Goal: Task Accomplishment & Management: Complete application form

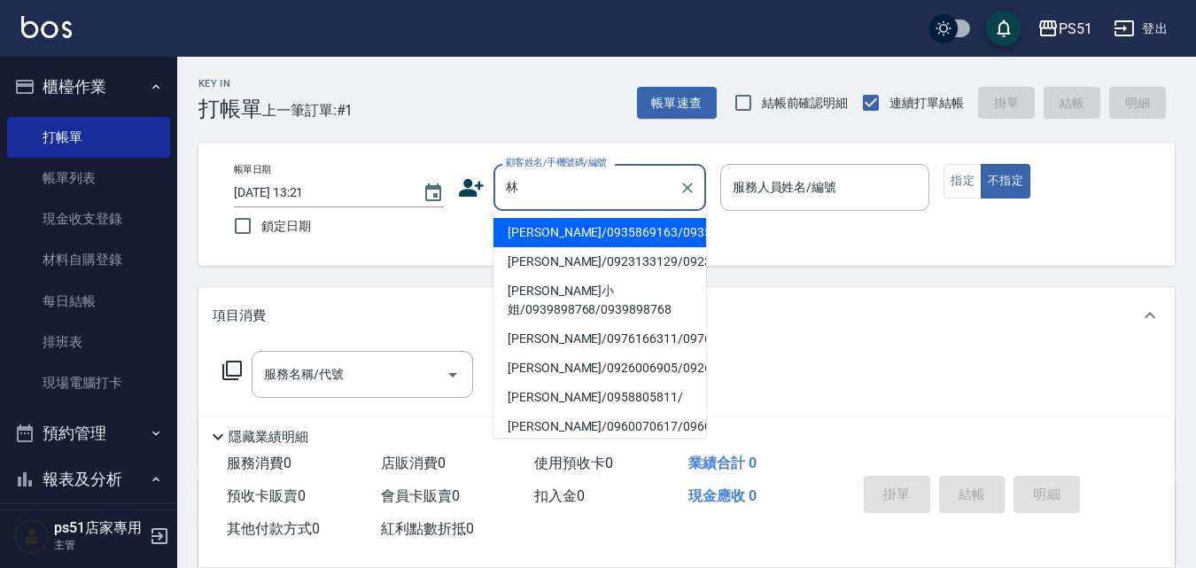
click at [601, 237] on li "[PERSON_NAME]/0935869163/0935869163" at bounding box center [599, 232] width 213 height 29
type input "[PERSON_NAME]/0935869163/0935869163"
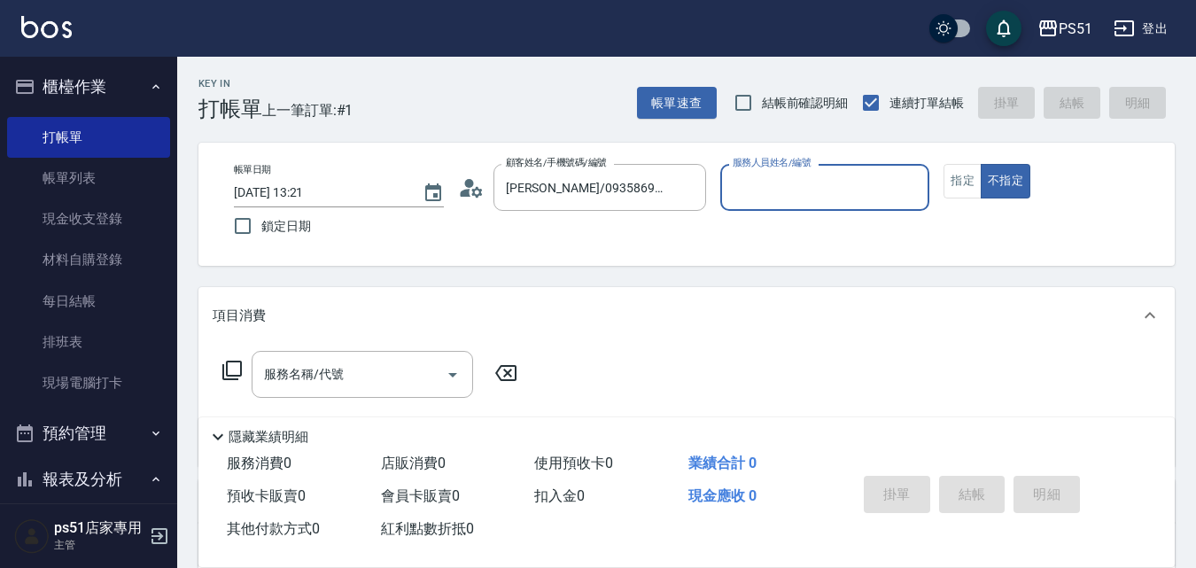
click at [816, 190] on input "服務人員姓名/編號" at bounding box center [825, 187] width 194 height 31
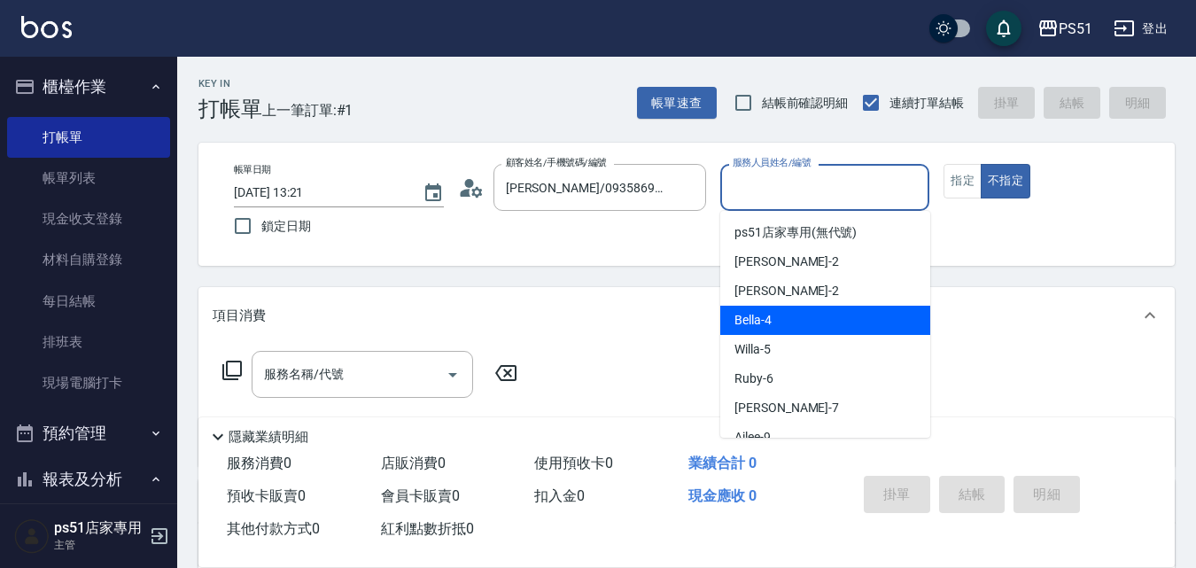
click at [798, 322] on div "Bella -4" at bounding box center [825, 320] width 210 height 29
type input "Bella-4"
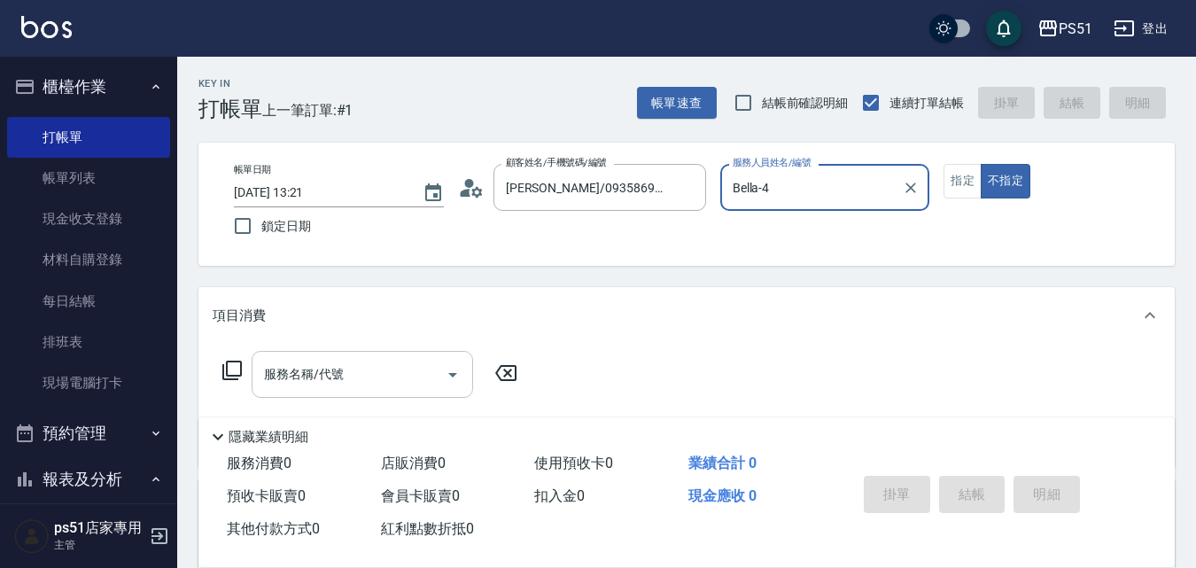
click at [406, 387] on input "服務名稱/代號" at bounding box center [349, 374] width 179 height 31
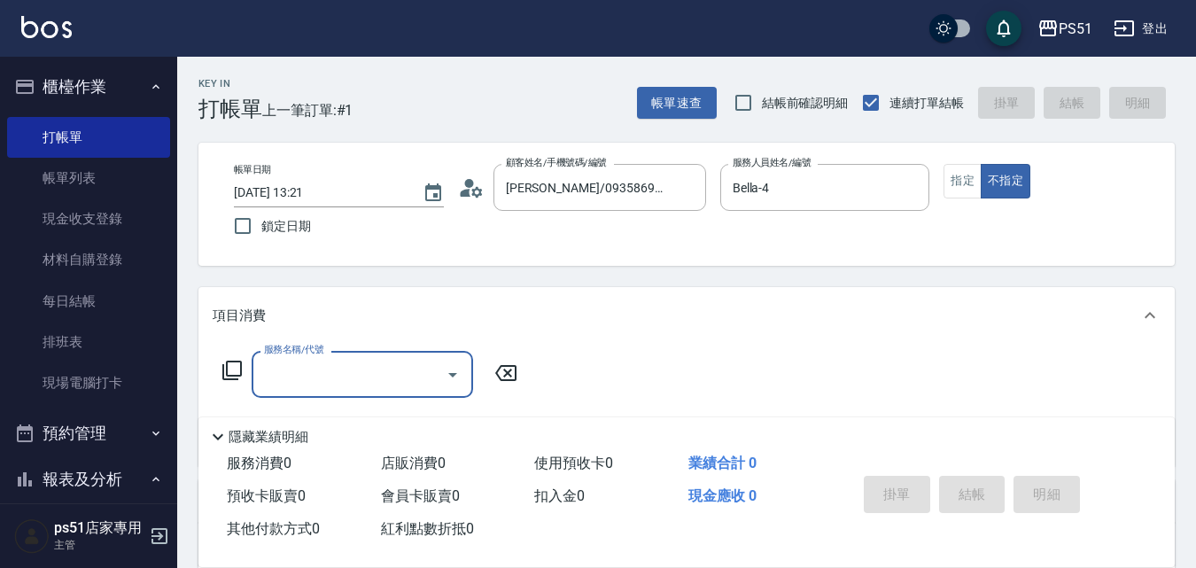
click at [292, 359] on input "服務名稱/代號" at bounding box center [349, 374] width 179 height 31
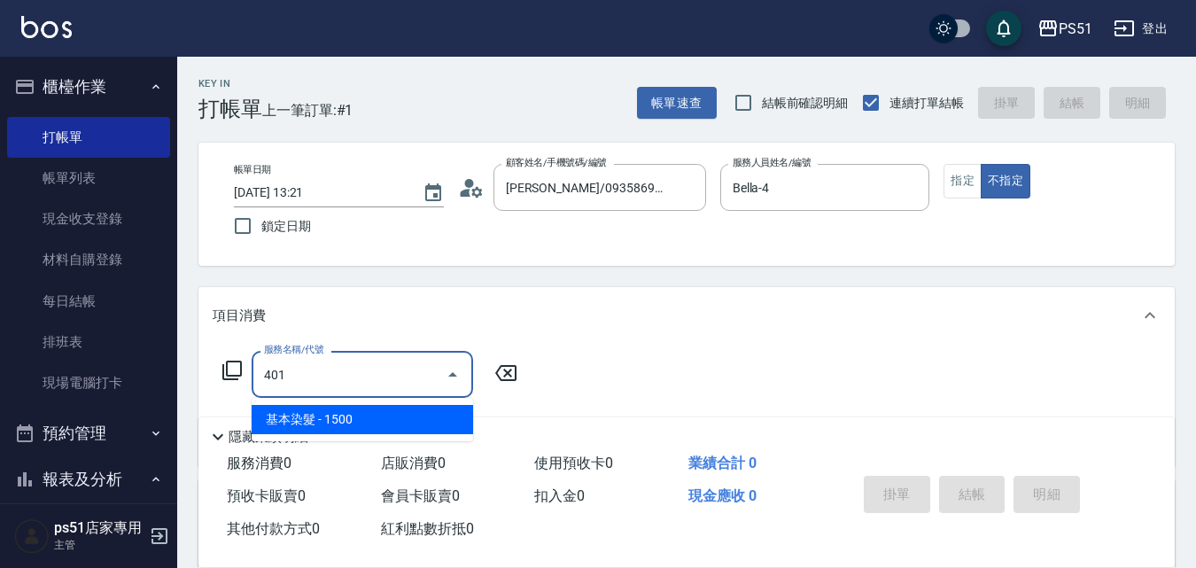
click at [458, 425] on span "基本染髮 - 1500" at bounding box center [362, 419] width 221 height 29
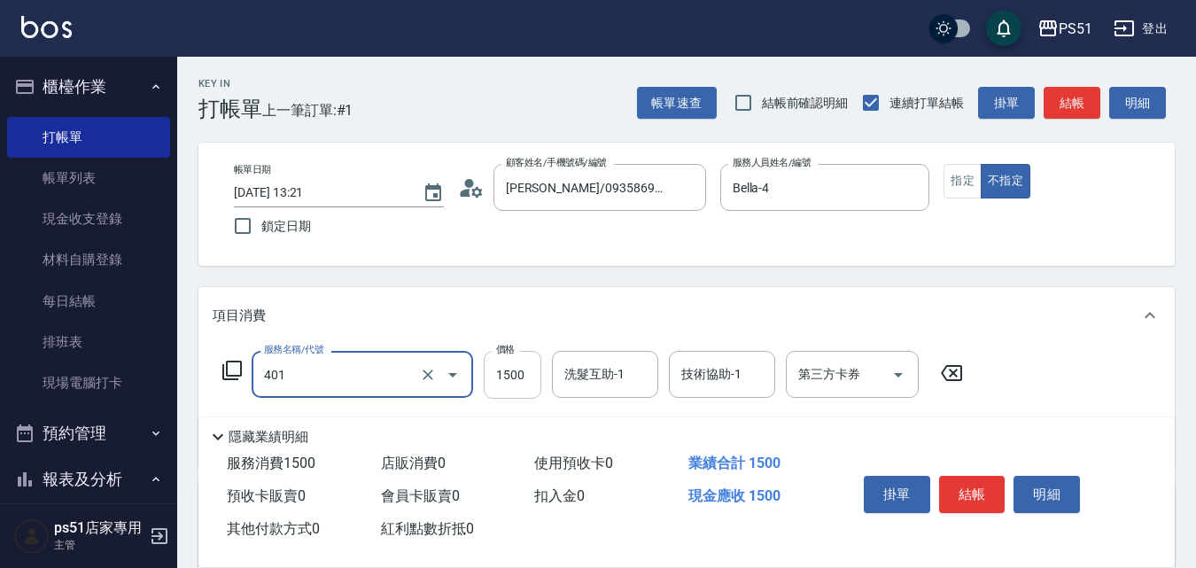
type input "基本染髮(401)"
click at [510, 381] on input "1500" at bounding box center [513, 375] width 58 height 48
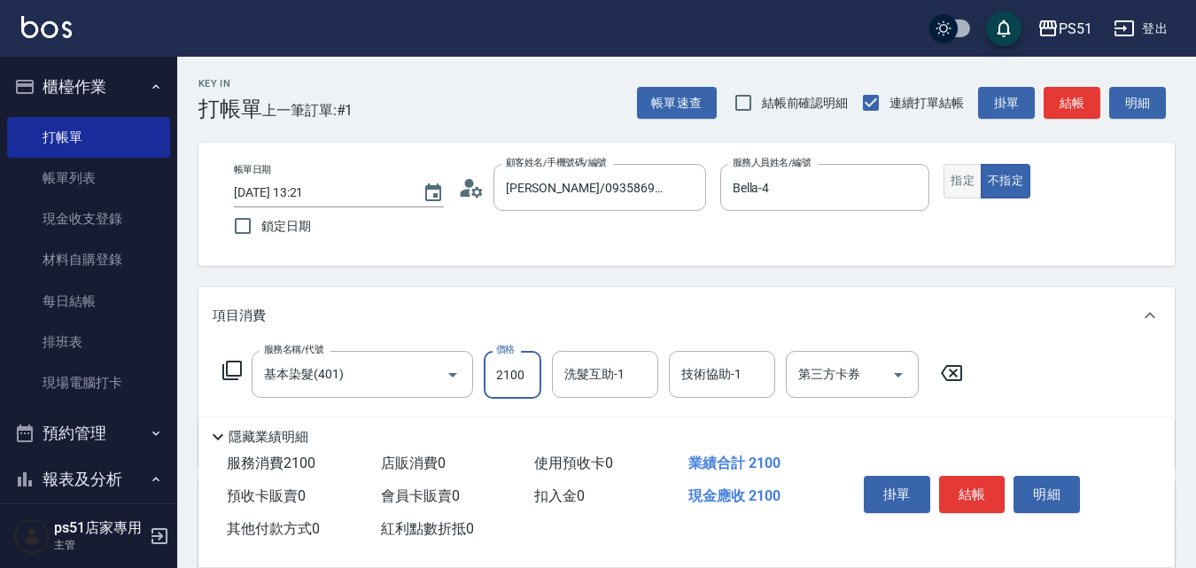
type input "2100"
click at [955, 179] on button "指定" at bounding box center [962, 181] width 38 height 35
click at [1065, 102] on button "結帳" at bounding box center [1072, 103] width 57 height 33
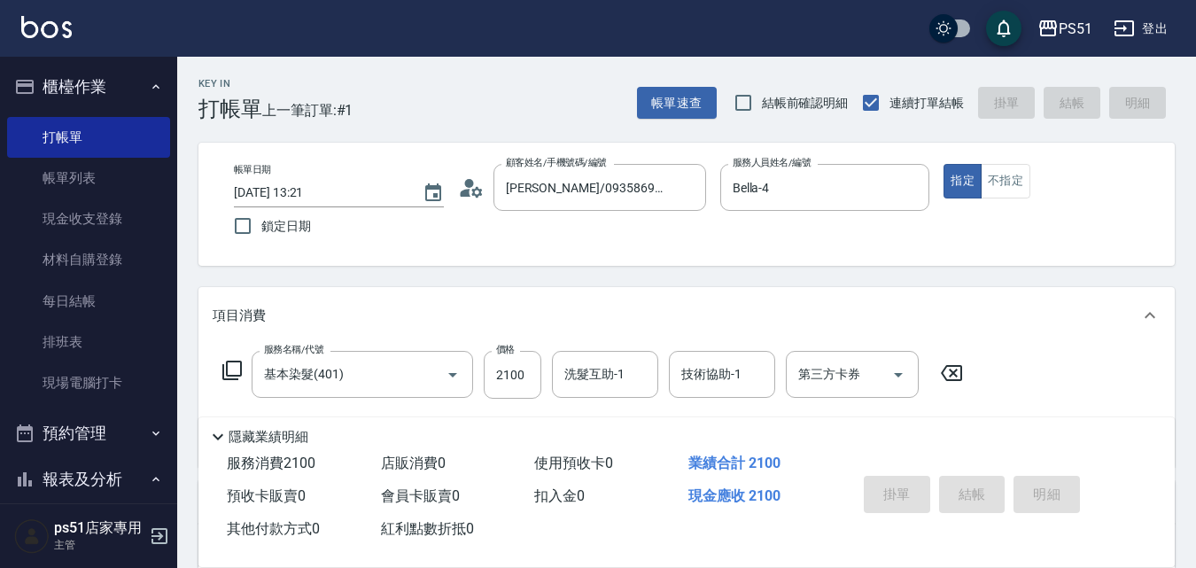
type input "[DATE] 16:35"
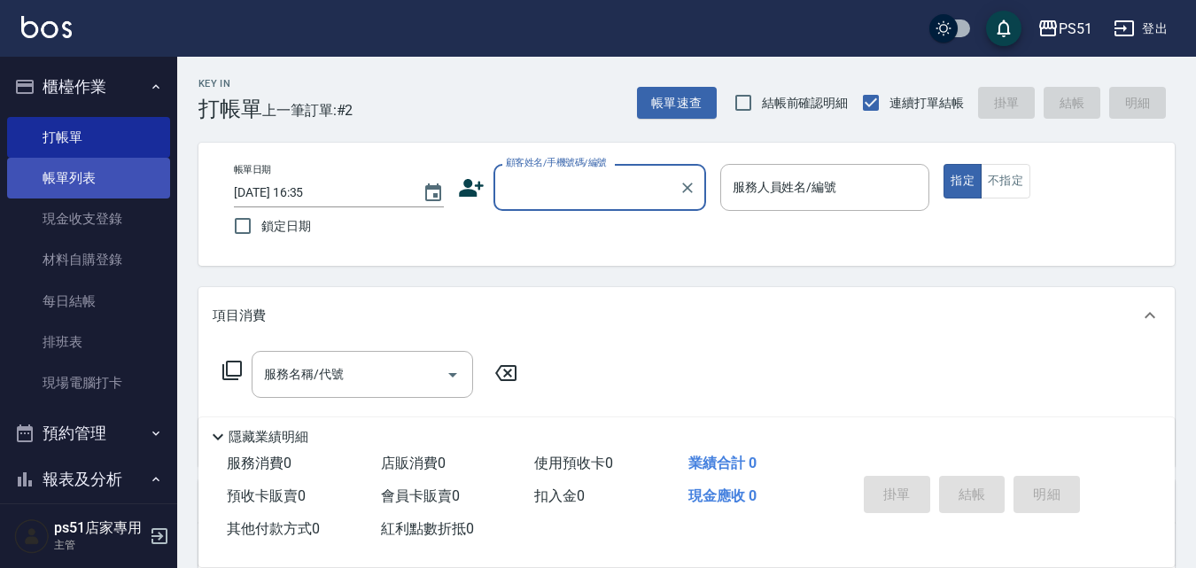
click at [59, 179] on link "帳單列表" at bounding box center [88, 178] width 163 height 41
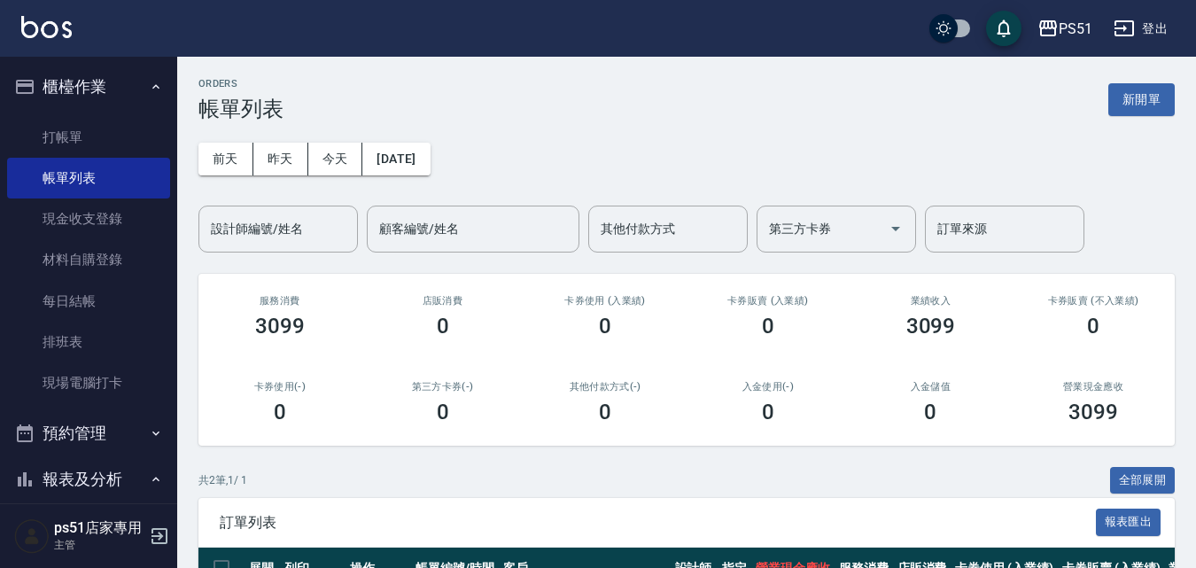
scroll to position [189, 0]
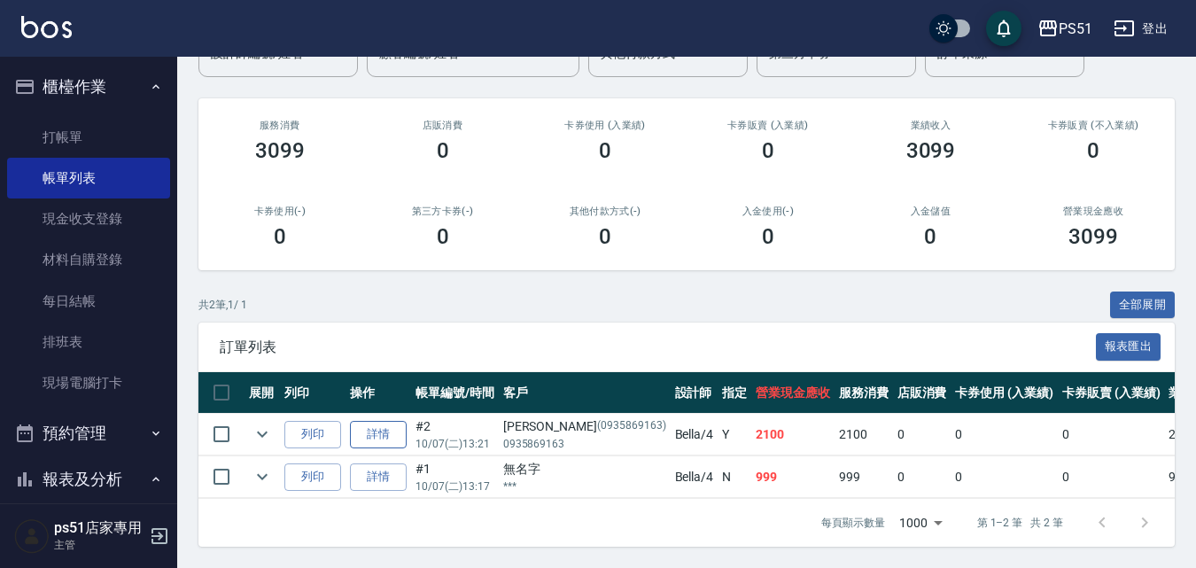
click at [373, 421] on link "詳情" at bounding box center [378, 434] width 57 height 27
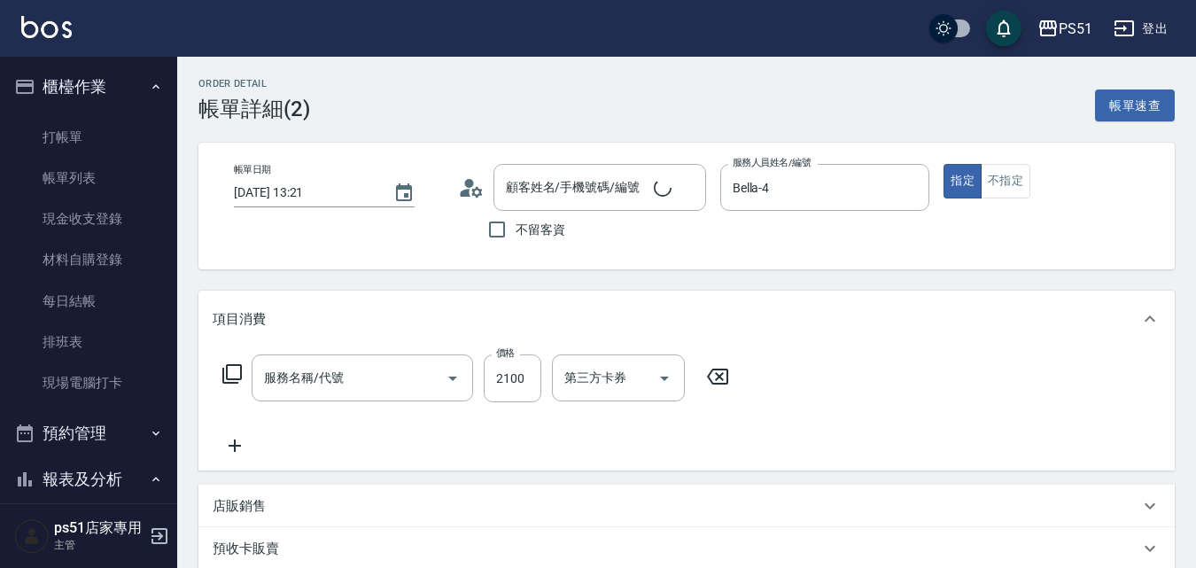
type input "[DATE] 13:21"
type input "Bella-4"
type input "基本染髮(401)"
type input "[PERSON_NAME]/0935869163/0935869163"
click at [240, 435] on icon at bounding box center [235, 445] width 44 height 21
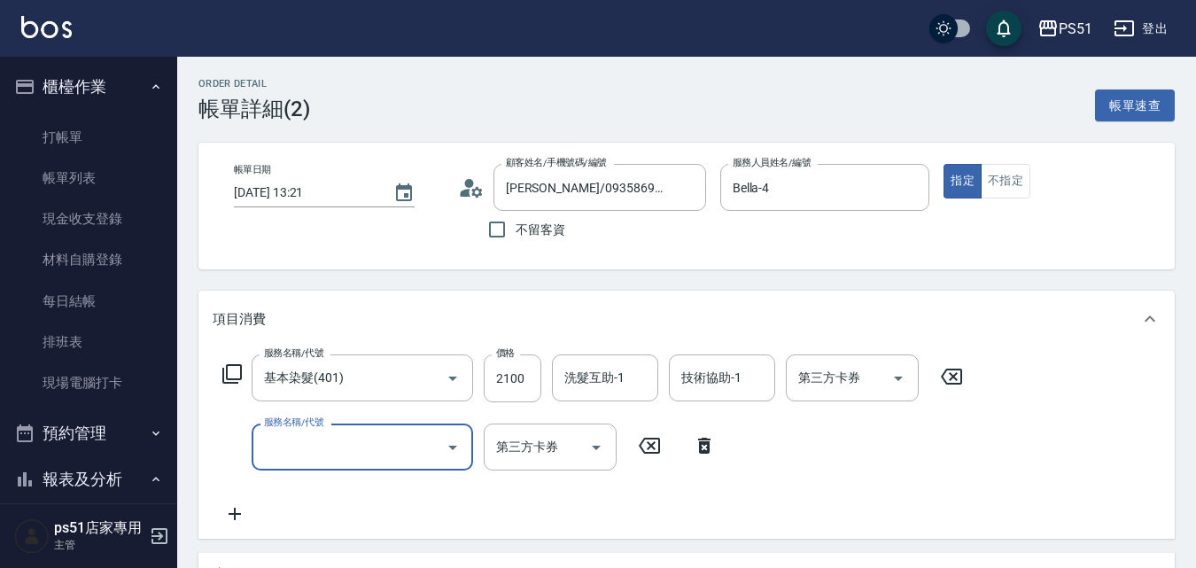
click at [328, 433] on input "服務名稱/代號" at bounding box center [349, 446] width 179 height 31
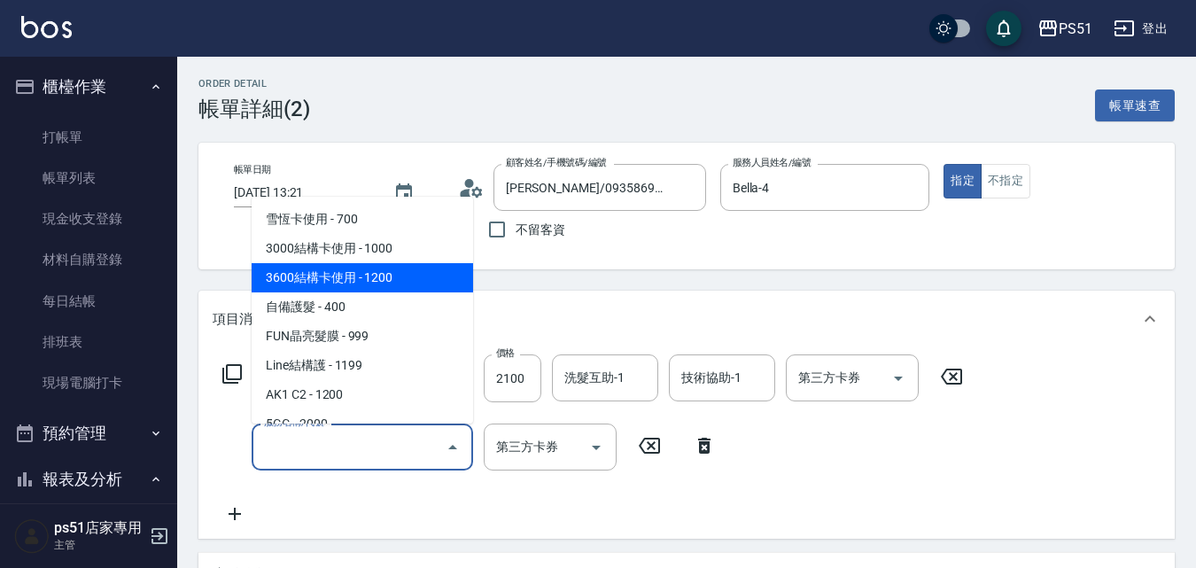
scroll to position [2067, 0]
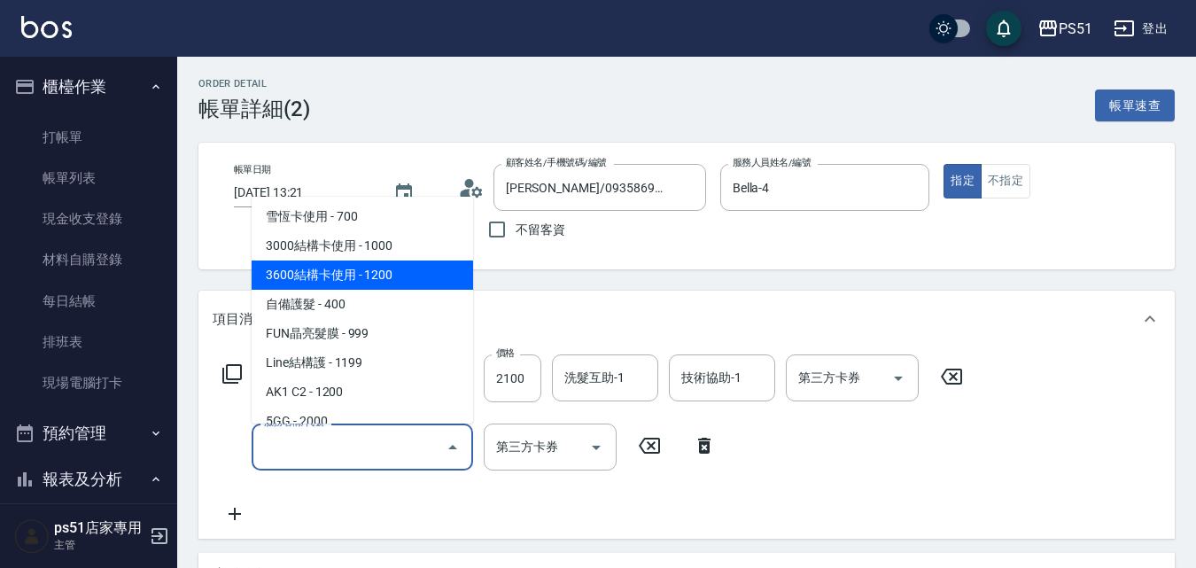
click at [401, 276] on span "3600結構卡使用 - 1200" at bounding box center [362, 274] width 221 height 29
type input "3600結構卡使用(509)"
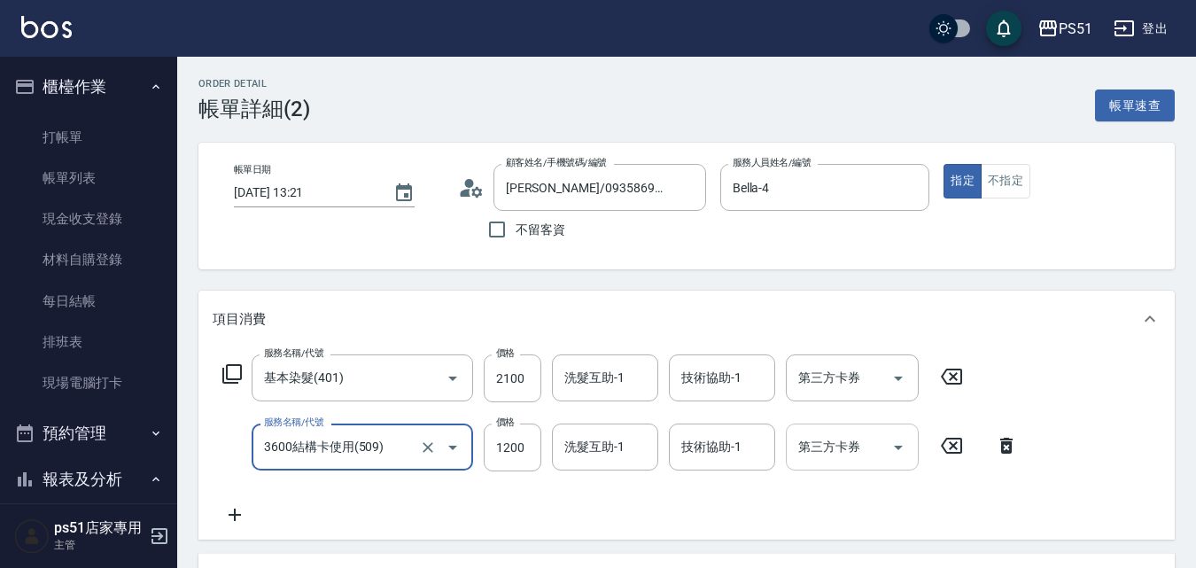
click at [896, 454] on icon "Open" at bounding box center [898, 447] width 21 height 21
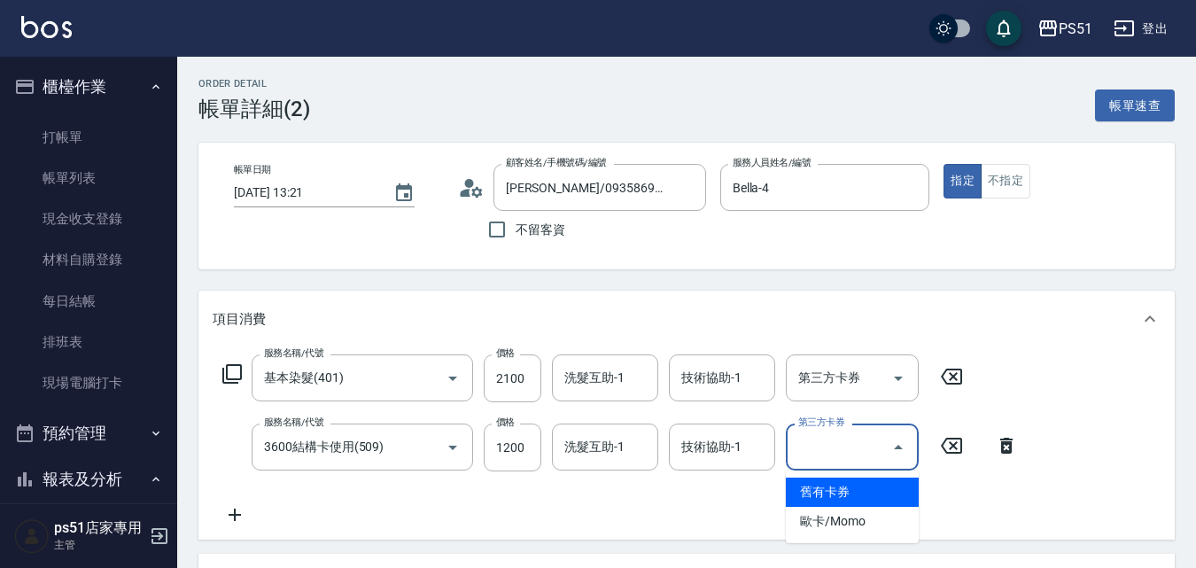
click at [858, 496] on span "舊有卡券" at bounding box center [852, 491] width 133 height 29
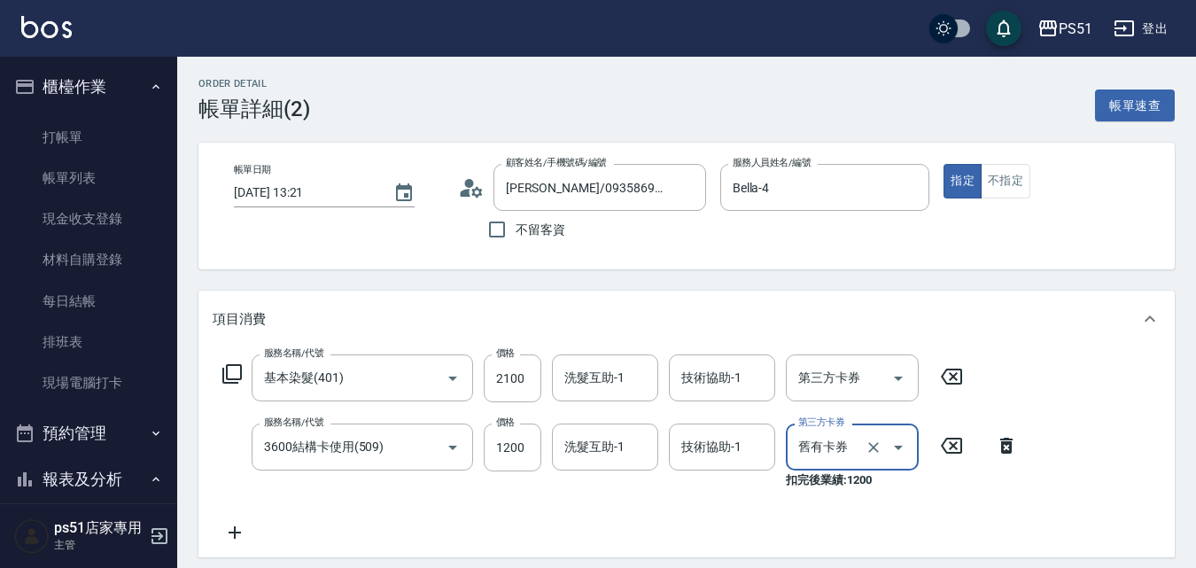
type input "舊有卡券"
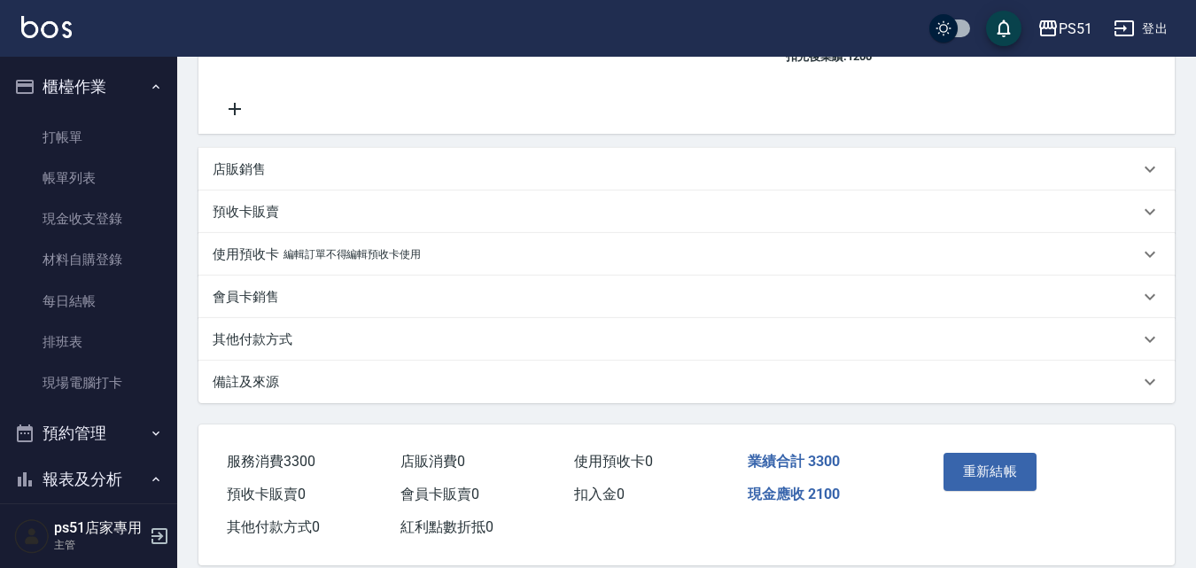
scroll to position [450, 0]
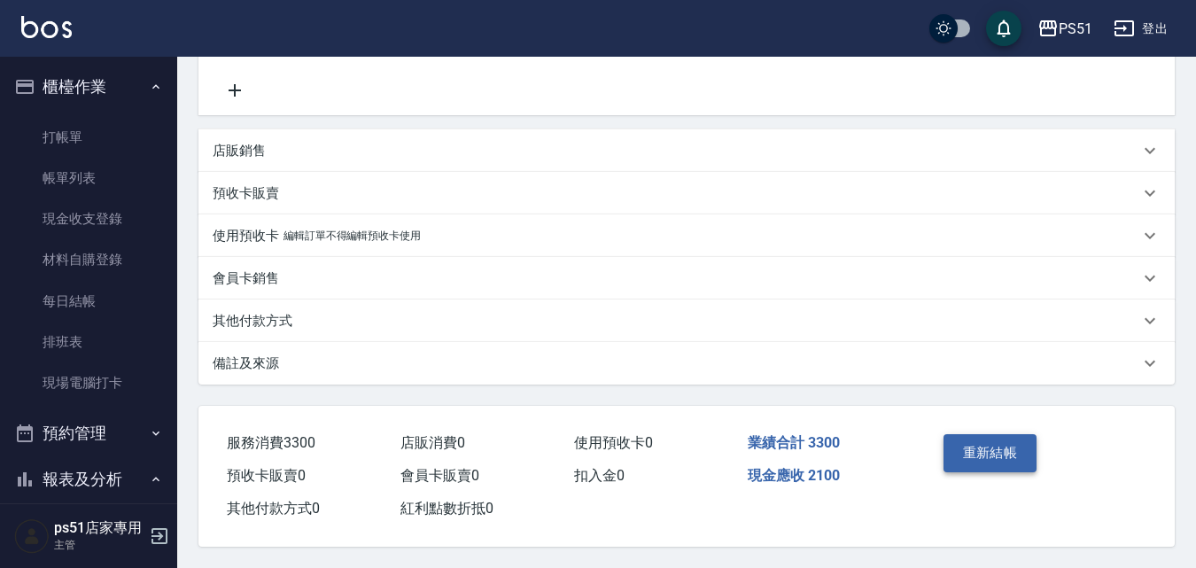
click at [1003, 449] on button "重新結帳" at bounding box center [990, 452] width 94 height 37
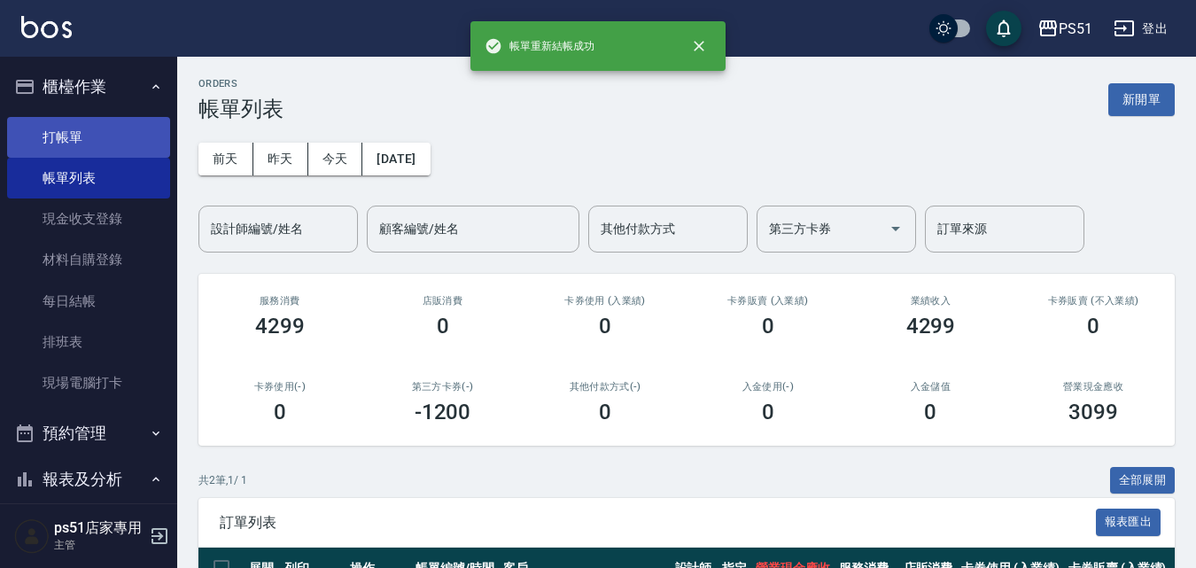
click at [119, 136] on link "打帳單" at bounding box center [88, 137] width 163 height 41
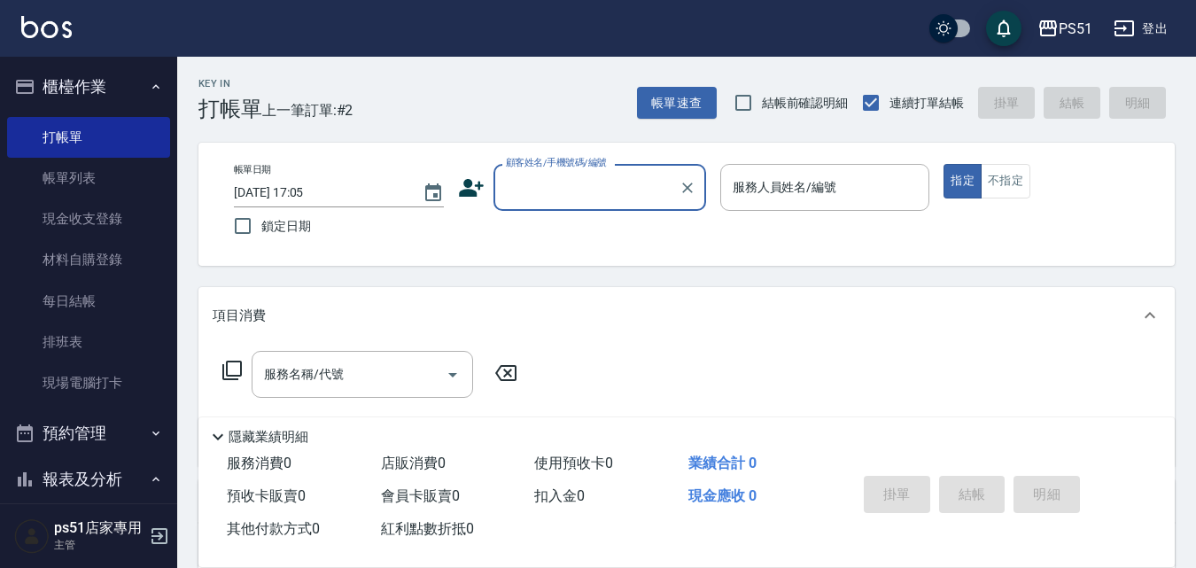
click at [508, 173] on input "顧客姓名/手機號碼/編號" at bounding box center [586, 187] width 170 height 31
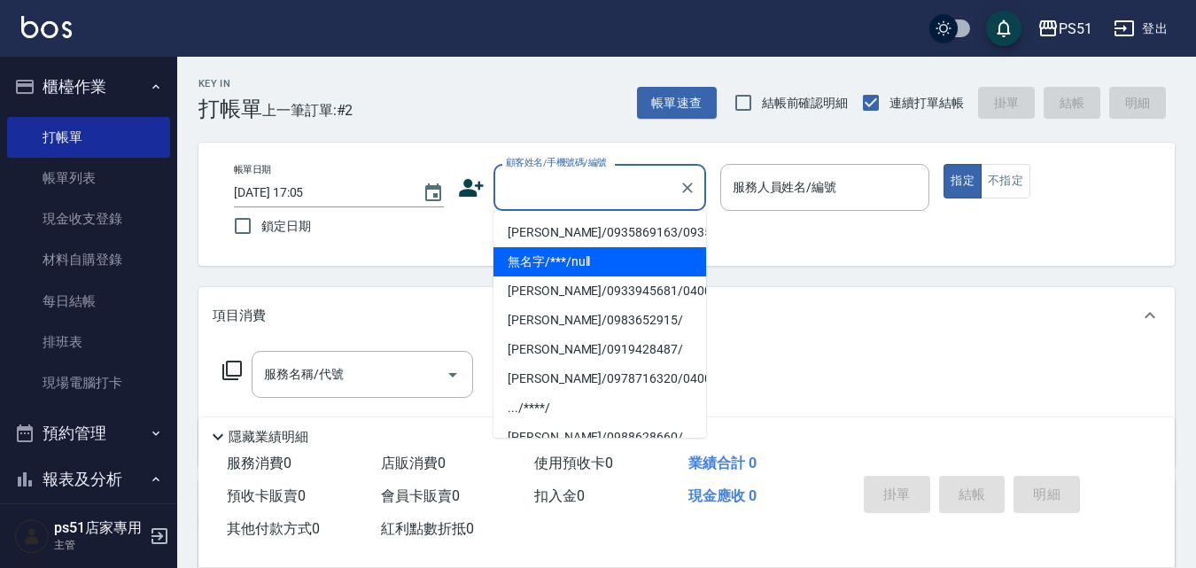
click at [569, 276] on li "無名字/***/null" at bounding box center [599, 261] width 213 height 29
type input "無名字/***/null"
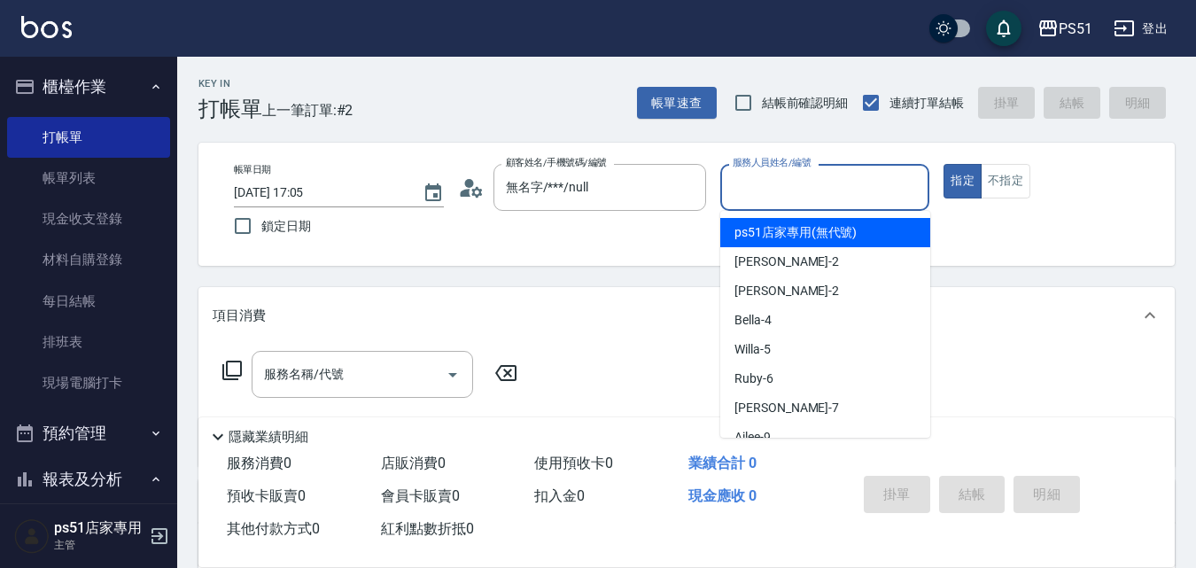
click at [841, 182] on input "服務人員姓名/編號" at bounding box center [825, 187] width 194 height 31
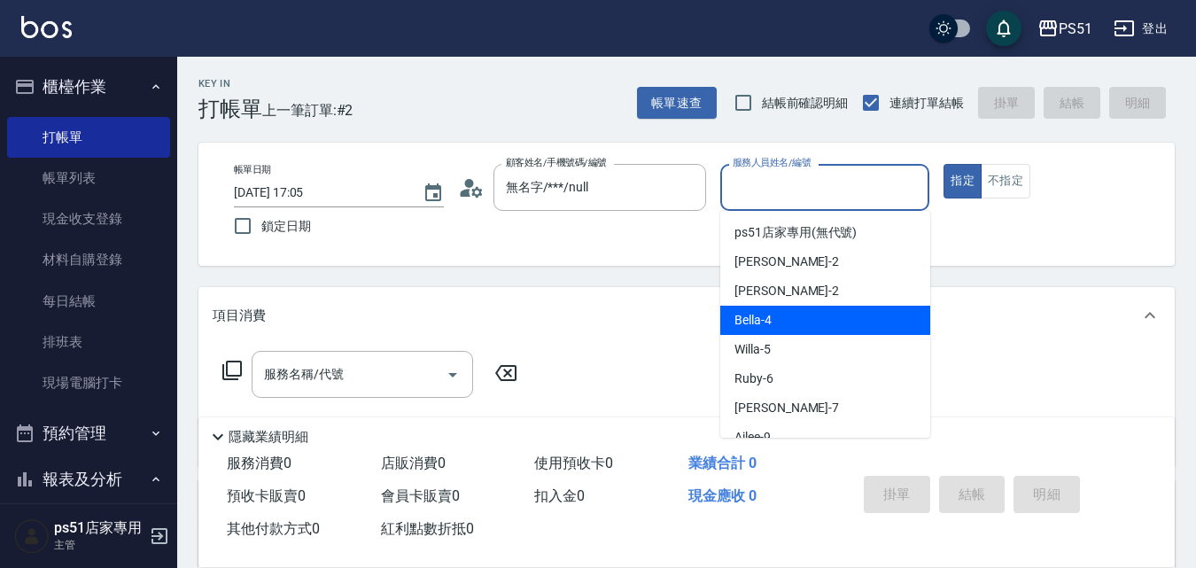
click at [789, 327] on div "Bella -4" at bounding box center [825, 320] width 210 height 29
type input "Bella-4"
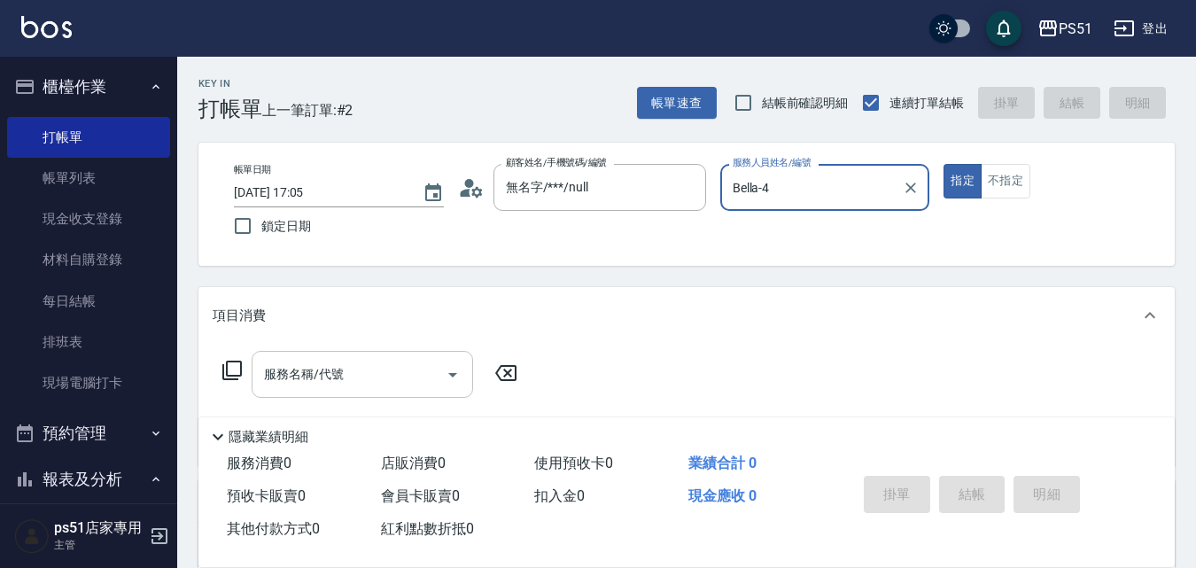
click at [375, 385] on input "服務名稱/代號" at bounding box center [349, 374] width 179 height 31
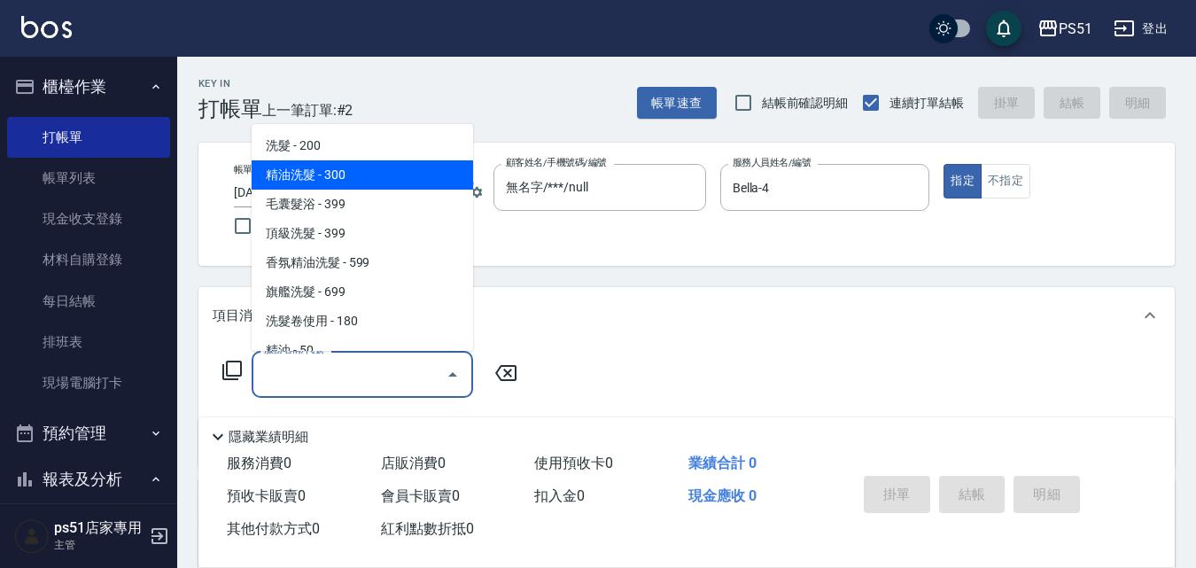
click at [341, 162] on span "精油洗髮 - 300" at bounding box center [362, 174] width 221 height 29
type input "精油洗髮(102)"
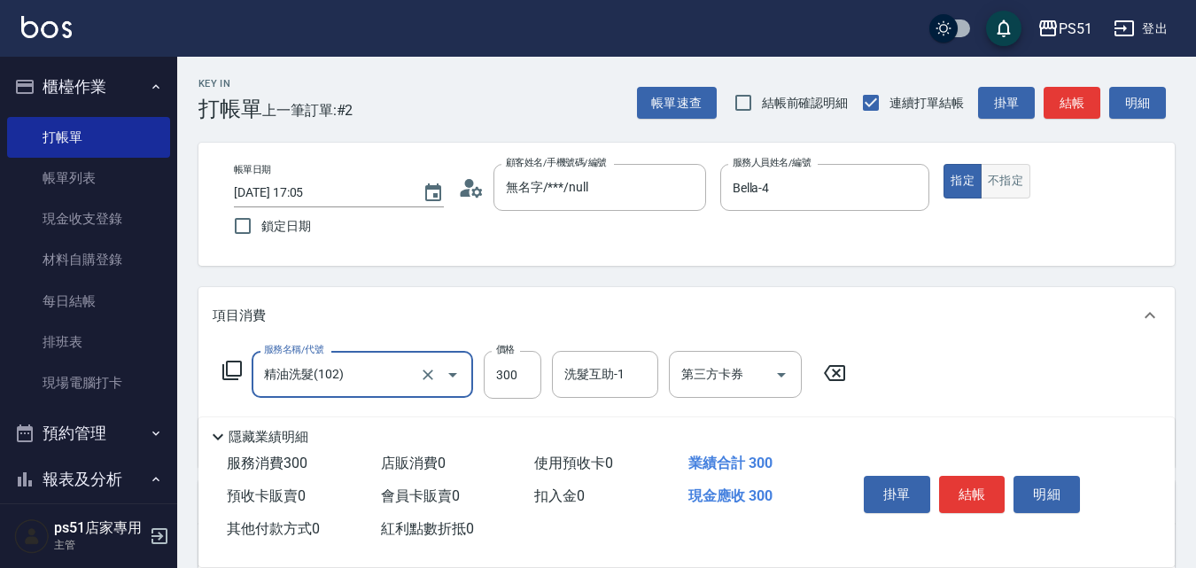
click at [997, 185] on button "不指定" at bounding box center [1006, 181] width 50 height 35
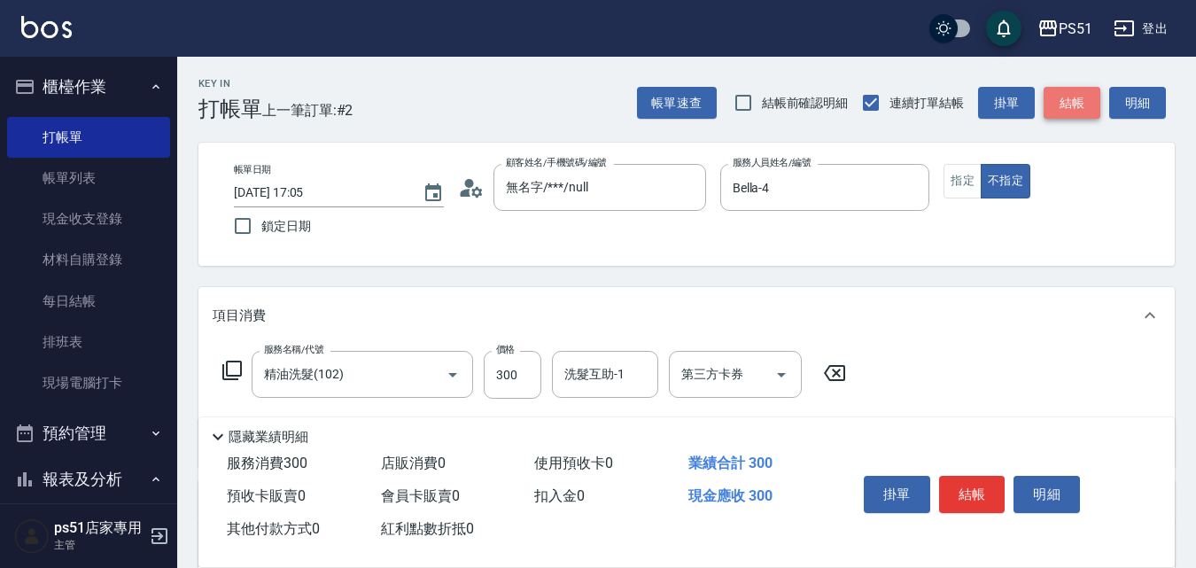
click at [1067, 91] on button "結帳" at bounding box center [1072, 103] width 57 height 33
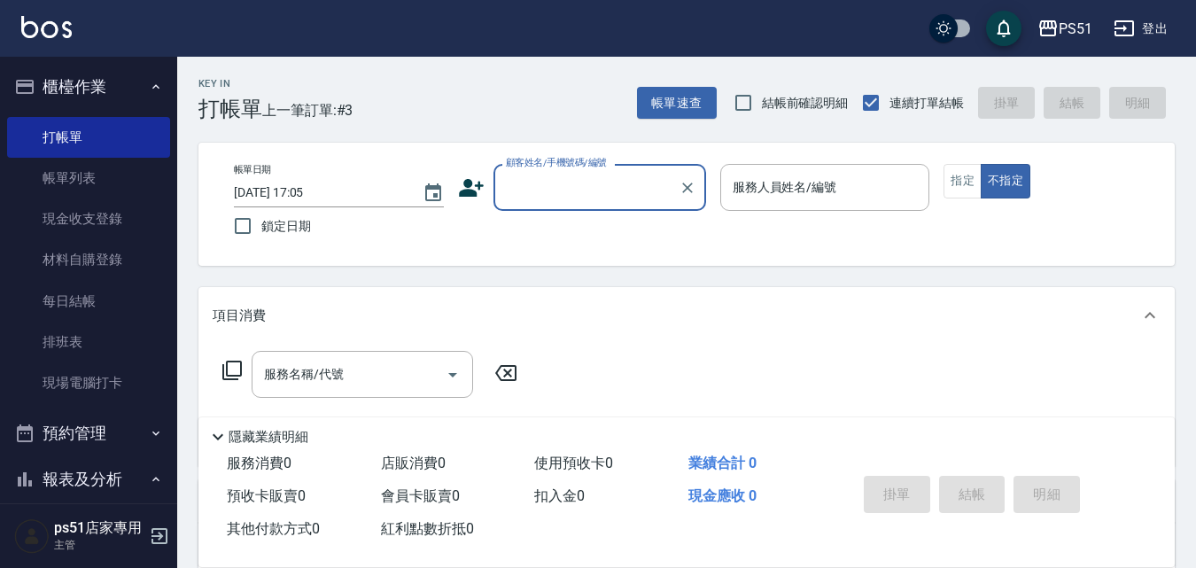
drag, startPoint x: 601, startPoint y: 193, endPoint x: 595, endPoint y: 207, distance: 15.1
click at [595, 189] on input "顧客姓名/手機號碼/編號" at bounding box center [586, 187] width 170 height 31
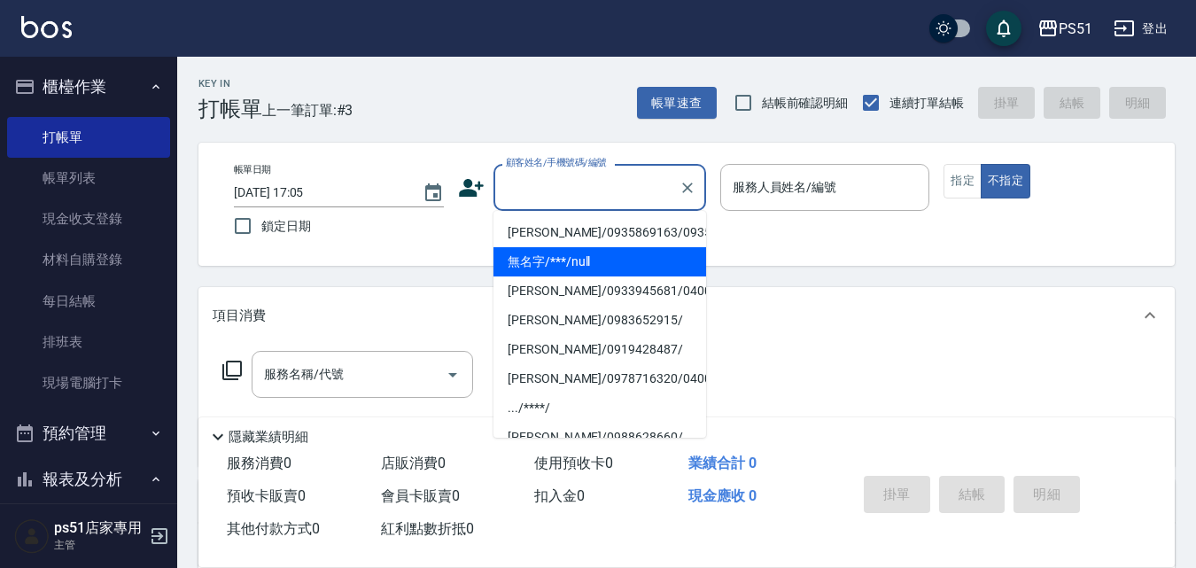
click at [602, 268] on li "無名字/***/null" at bounding box center [599, 261] width 213 height 29
type input "無名字/***/null"
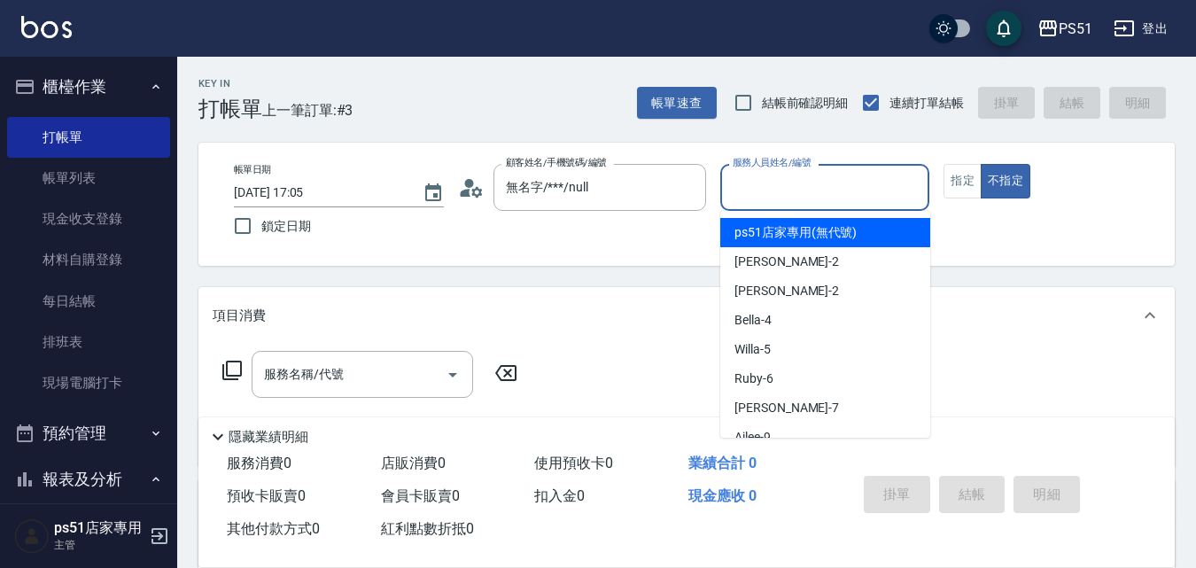
click at [803, 175] on input "服務人員姓名/編號" at bounding box center [825, 187] width 194 height 31
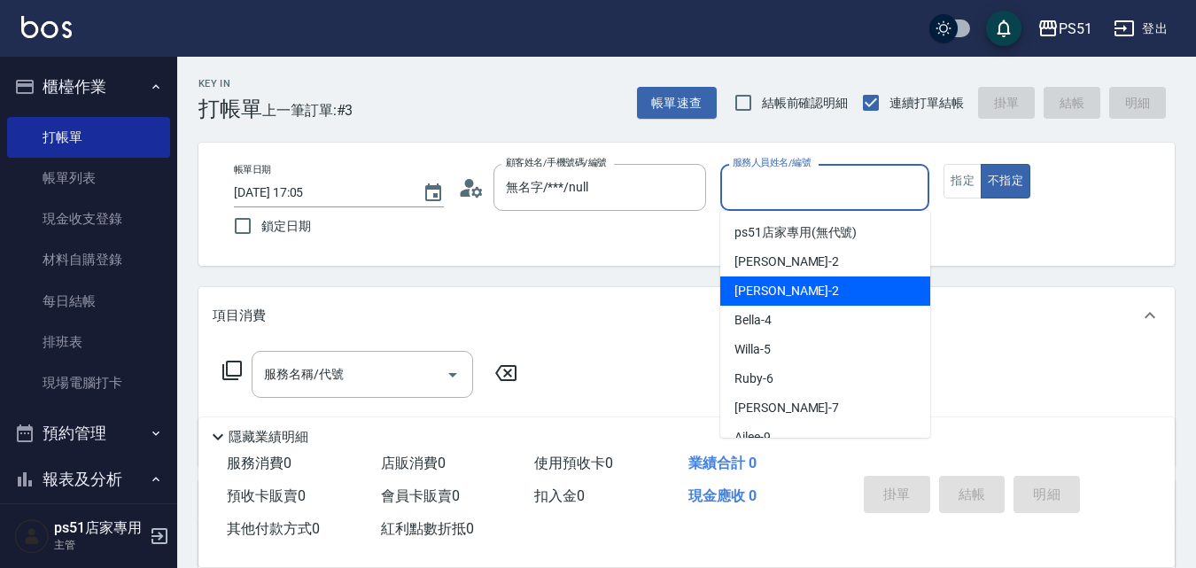
click at [803, 290] on div "[PERSON_NAME] -2" at bounding box center [825, 290] width 210 height 29
type input "[PERSON_NAME]-2"
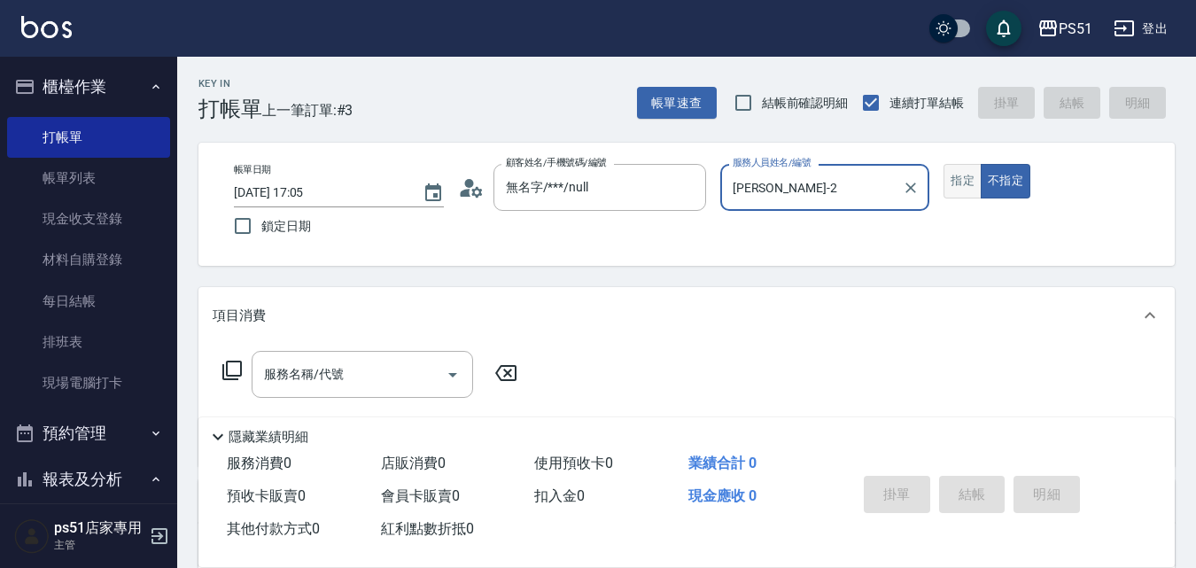
click at [961, 175] on button "指定" at bounding box center [962, 181] width 38 height 35
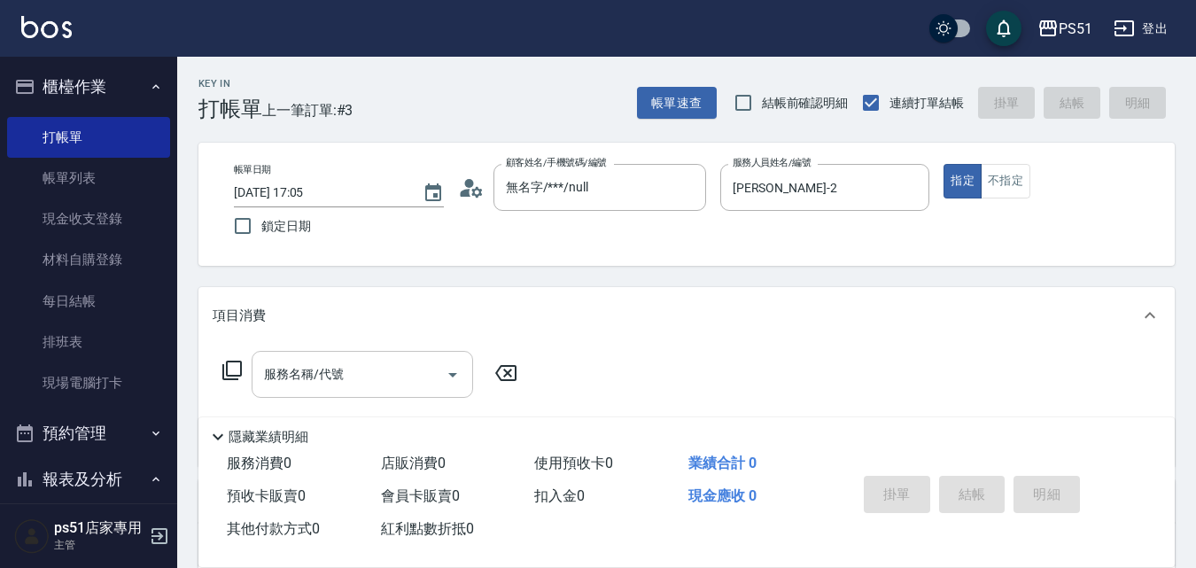
click at [403, 361] on input "服務名稱/代號" at bounding box center [349, 374] width 179 height 31
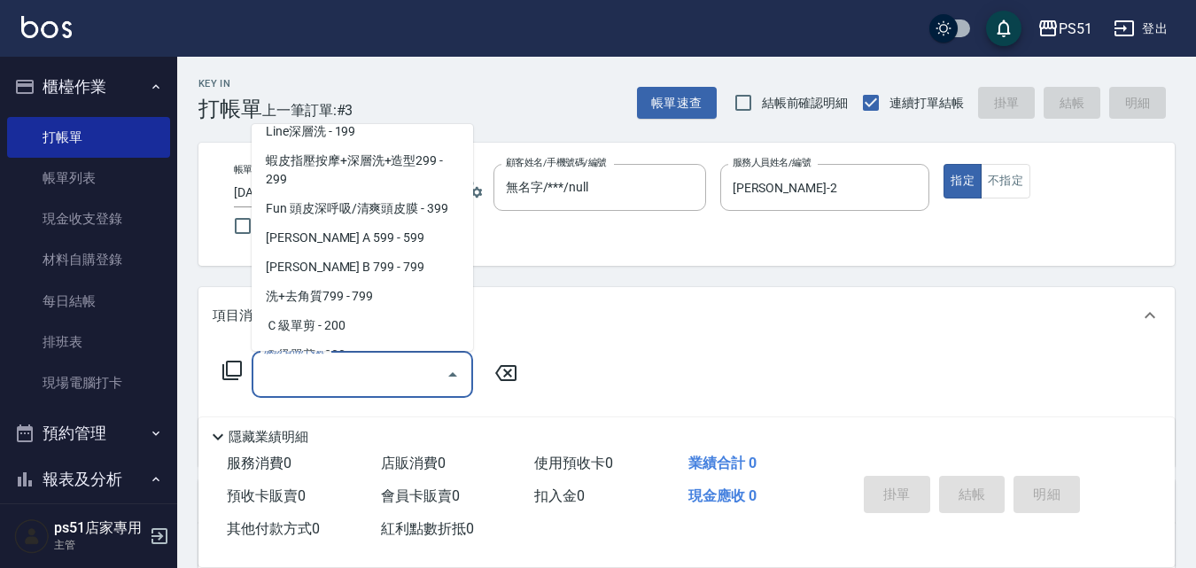
scroll to position [414, 0]
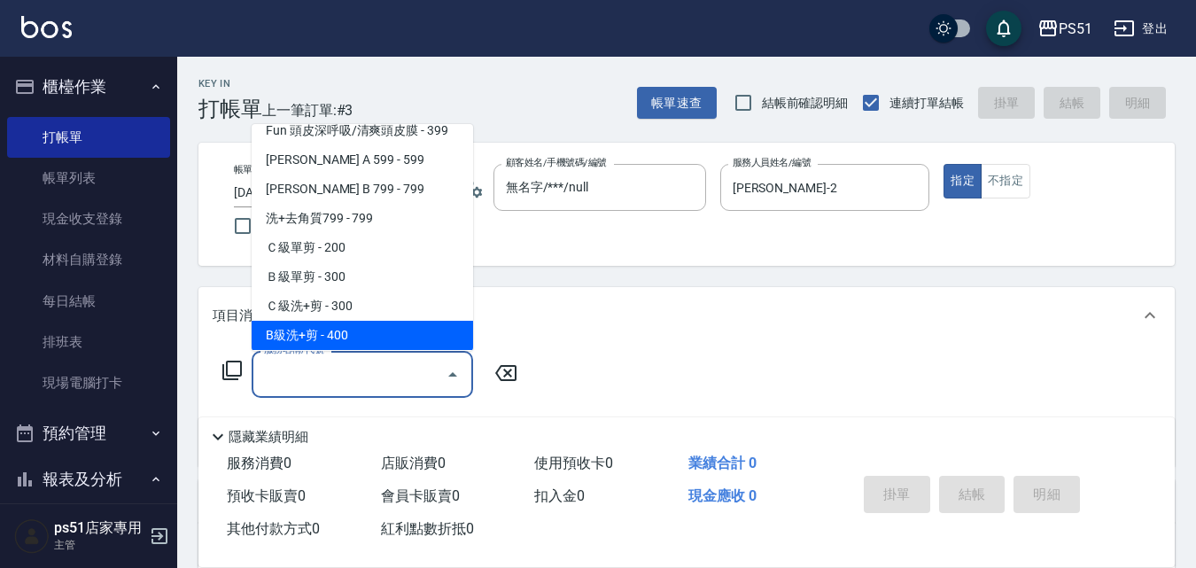
click at [383, 332] on span "B級洗+剪 - 400" at bounding box center [362, 335] width 221 height 29
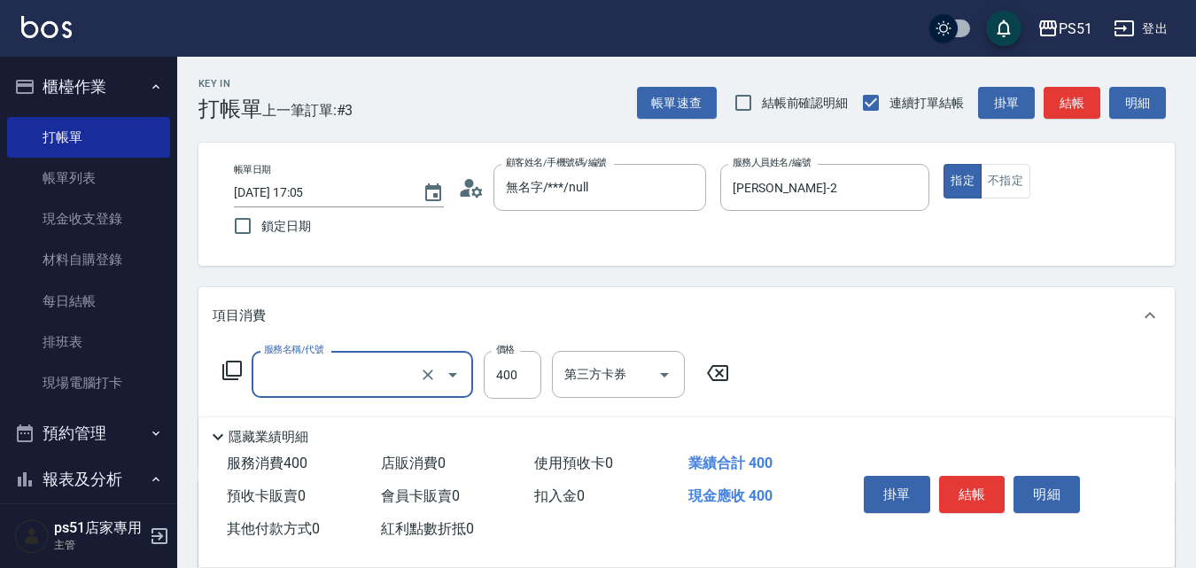
type input "B級洗+剪(204)"
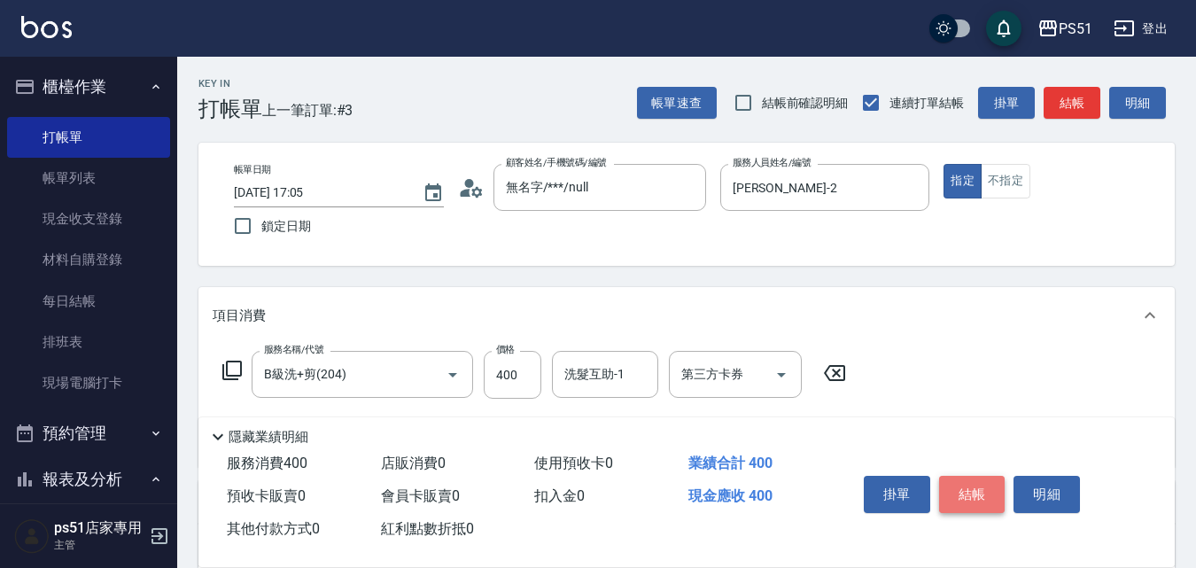
click at [943, 483] on button "結帳" at bounding box center [972, 494] width 66 height 37
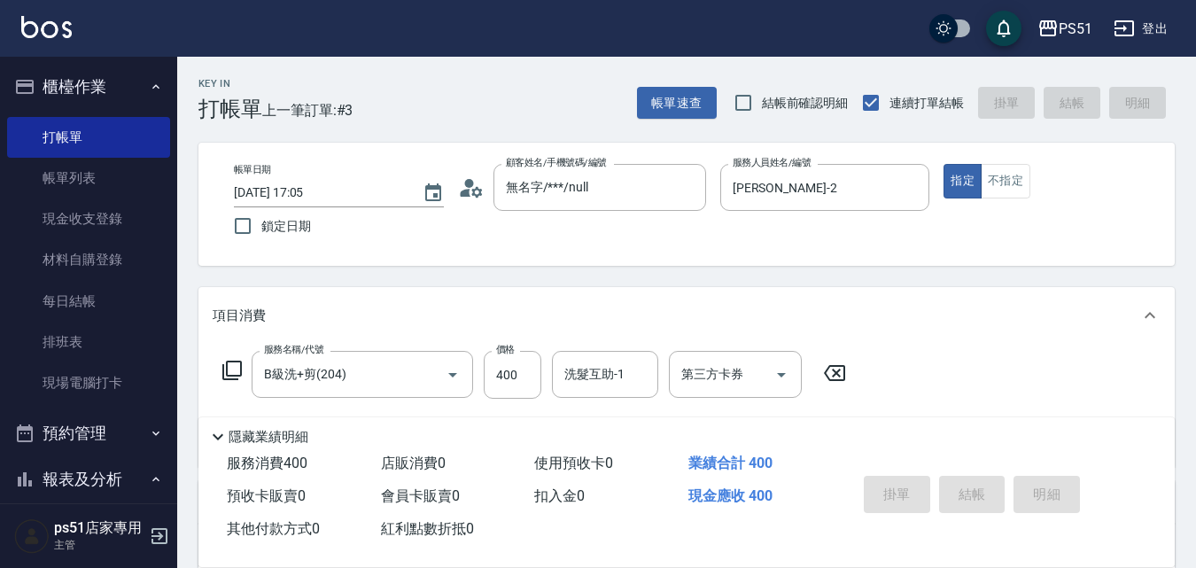
type input "[DATE] 17:14"
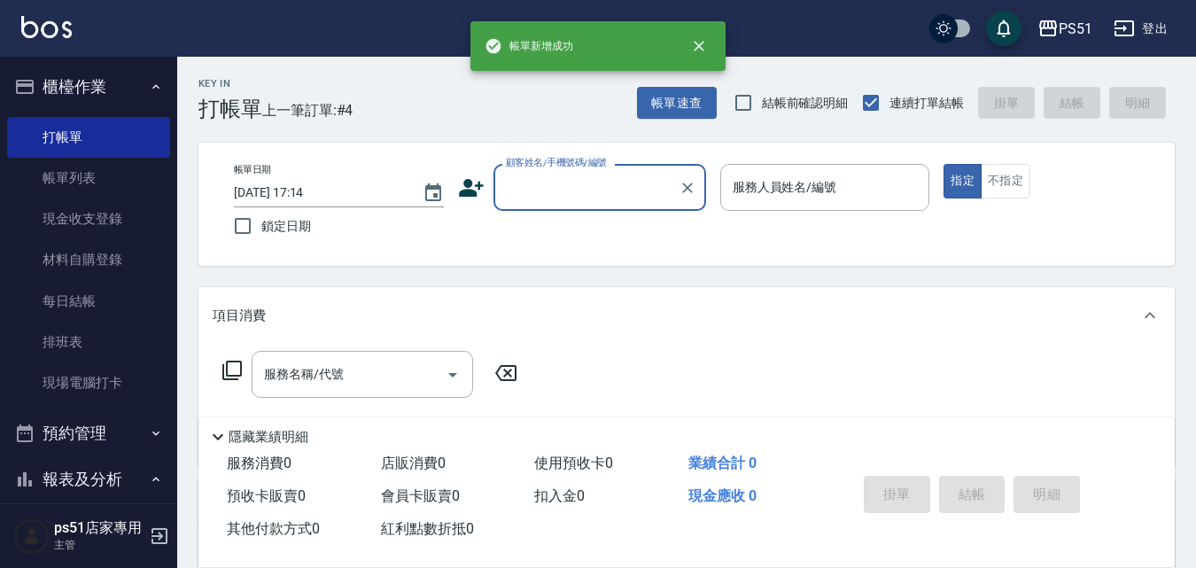
click at [562, 199] on input "顧客姓名/手機號碼/編號" at bounding box center [586, 187] width 170 height 31
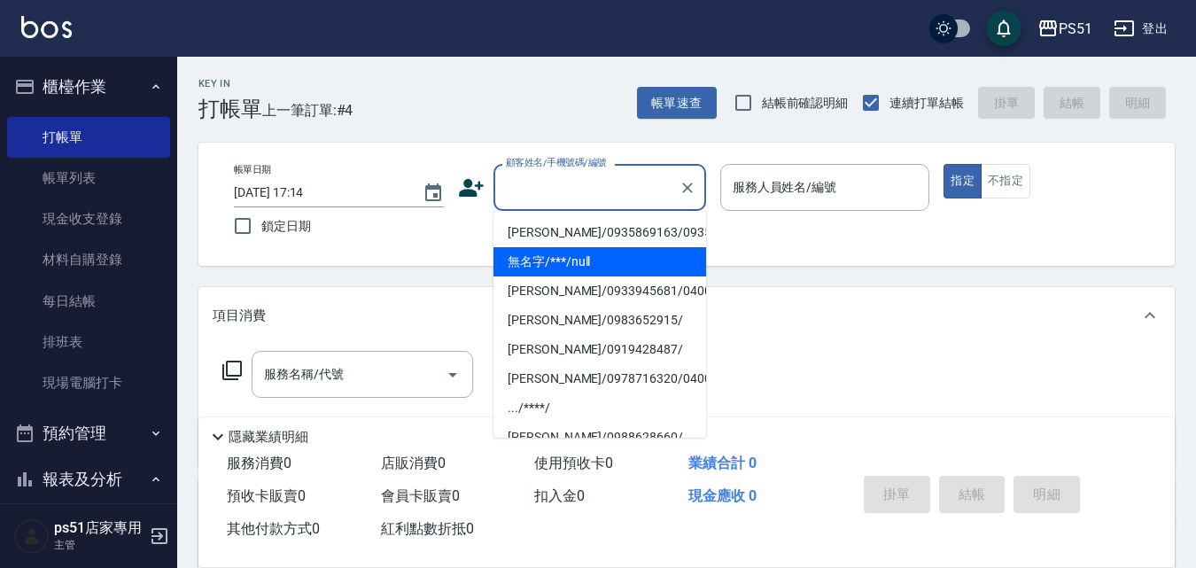
click at [587, 276] on li "無名字/***/null" at bounding box center [599, 261] width 213 height 29
type input "無名字/***/null"
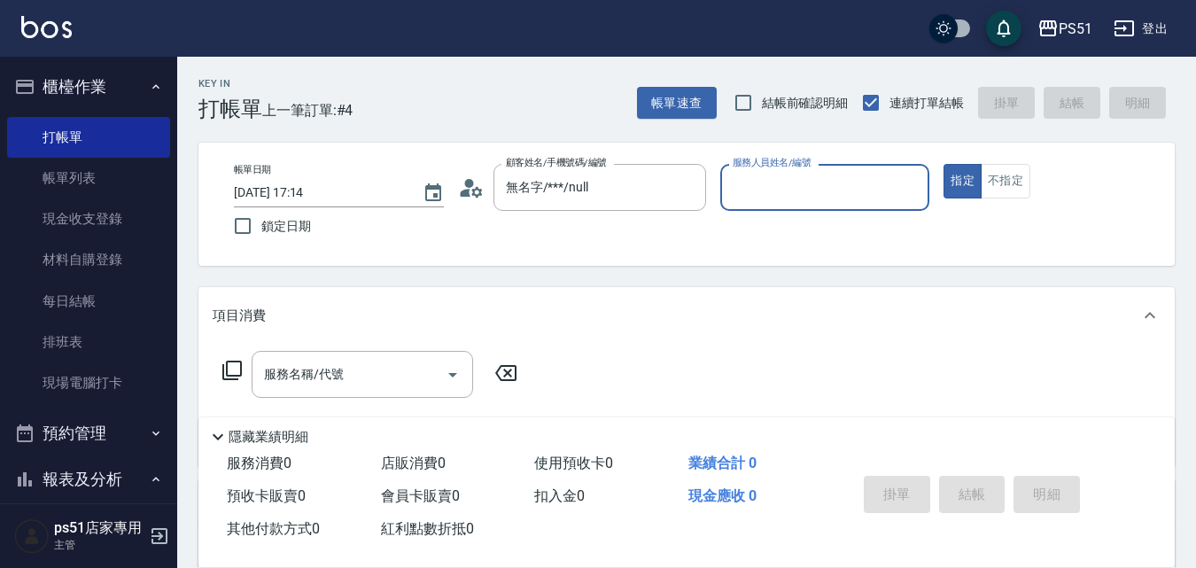
click at [837, 192] on input "服務人員姓名/編號" at bounding box center [825, 187] width 194 height 31
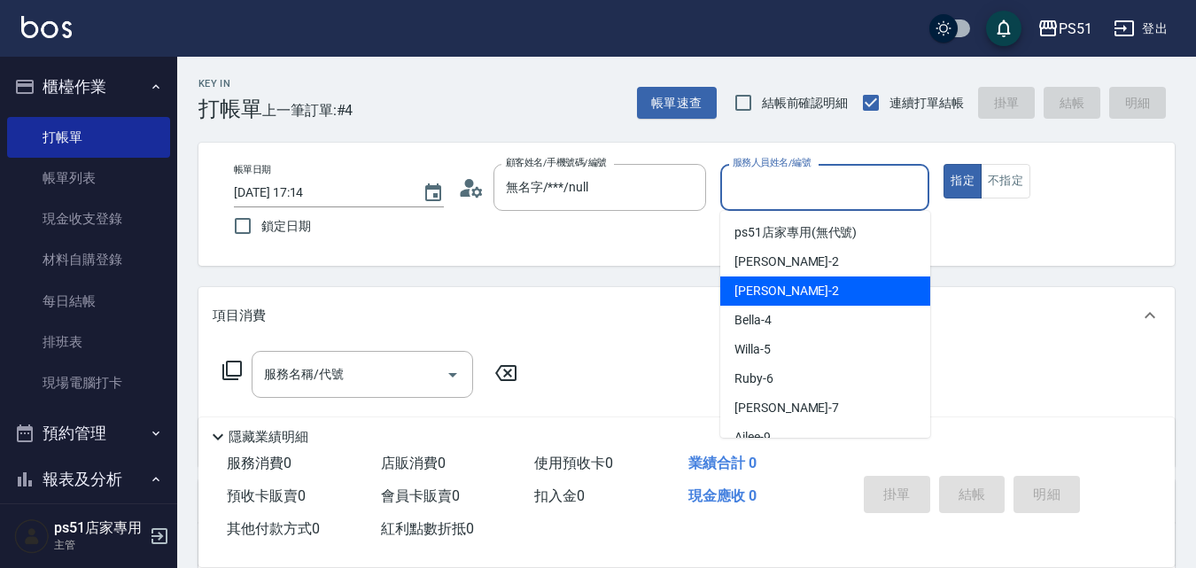
click at [834, 289] on div "[PERSON_NAME] -2" at bounding box center [825, 290] width 210 height 29
type input "[PERSON_NAME]-2"
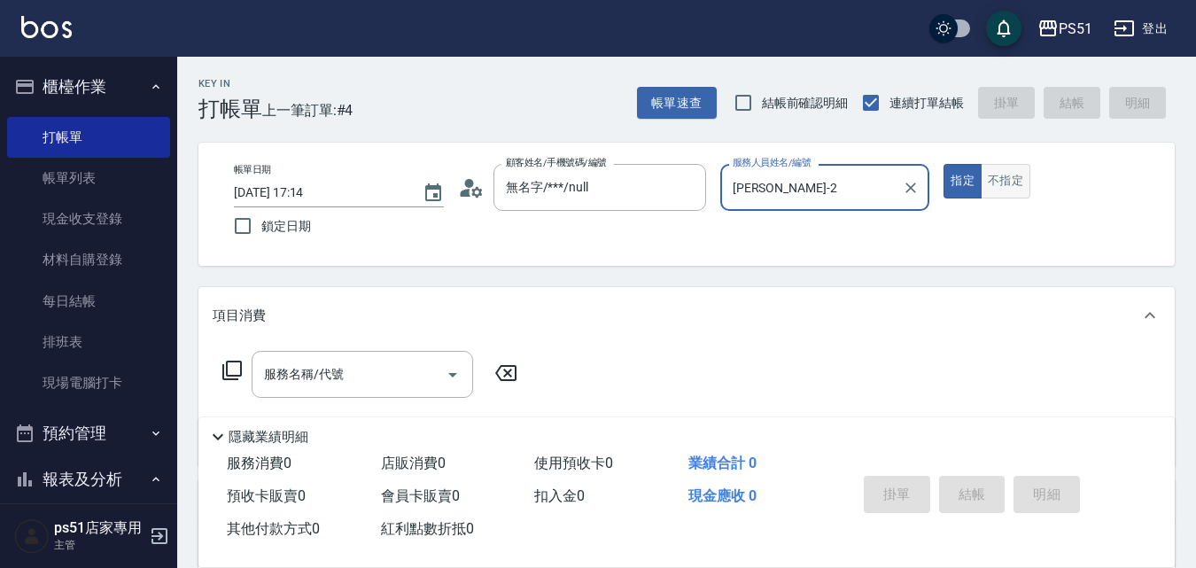
click at [990, 182] on button "不指定" at bounding box center [1006, 181] width 50 height 35
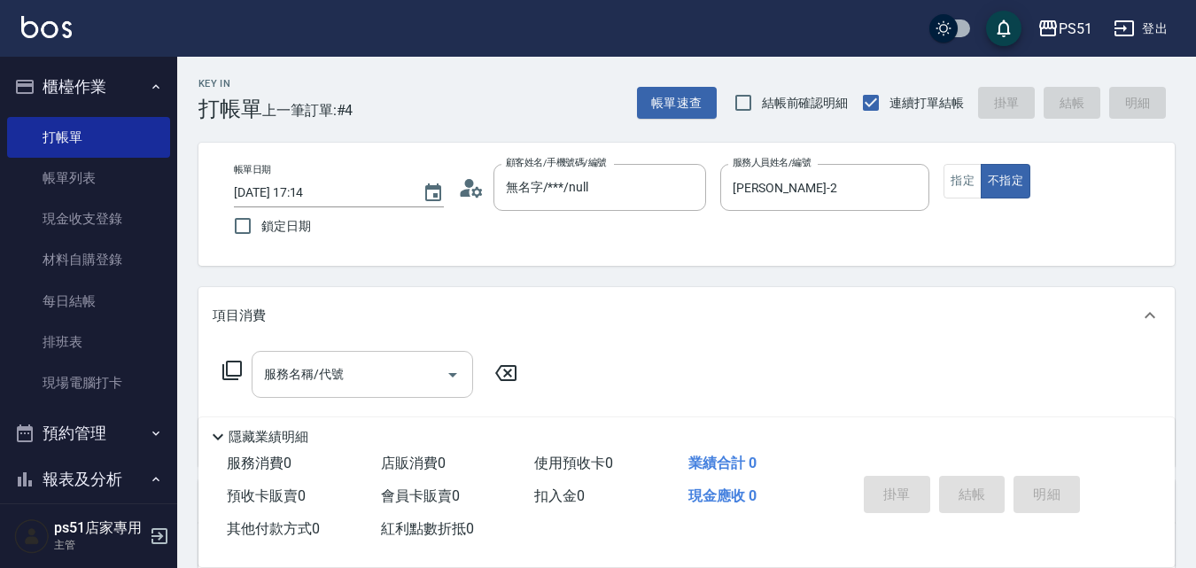
click at [411, 391] on div "服務名稱/代號" at bounding box center [362, 374] width 221 height 47
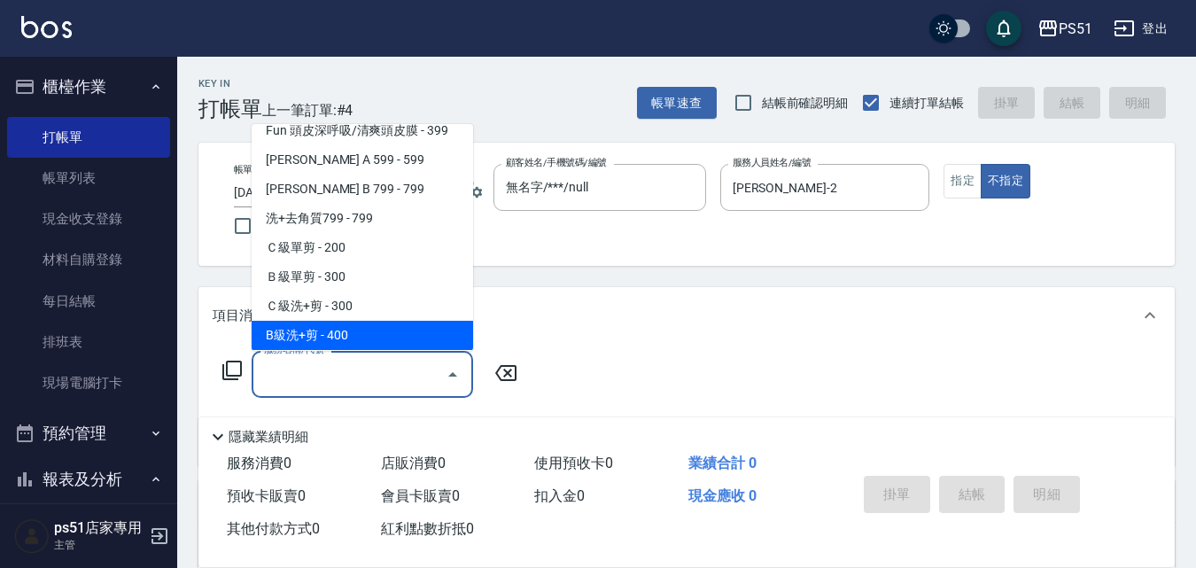
click at [365, 334] on span "B級洗+剪 - 400" at bounding box center [362, 335] width 221 height 29
type input "B級洗+剪(204)"
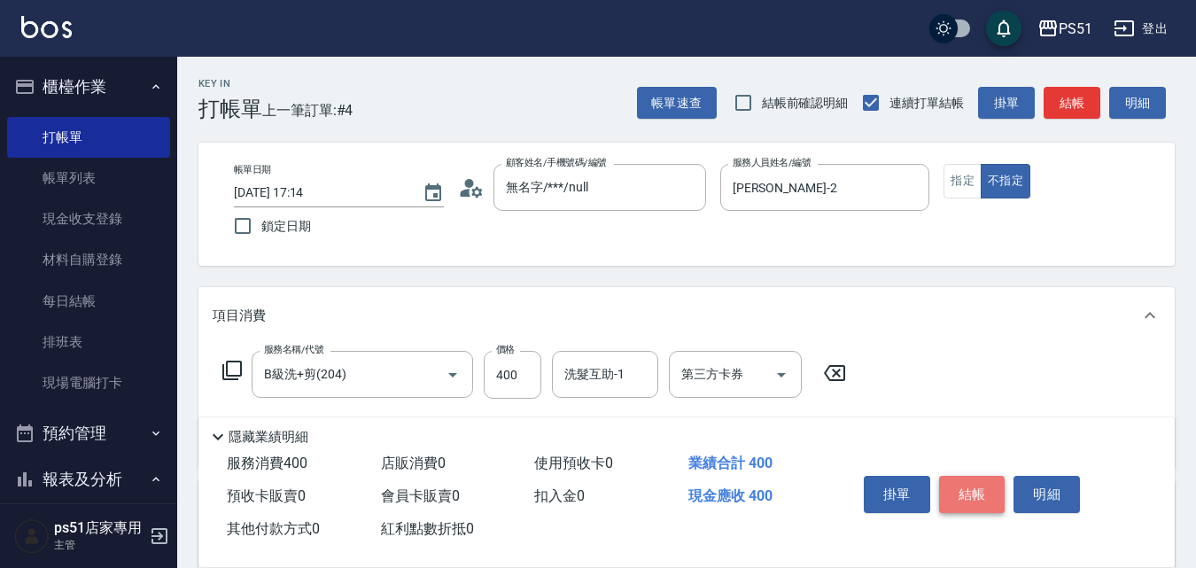
click at [991, 484] on button "結帳" at bounding box center [972, 494] width 66 height 37
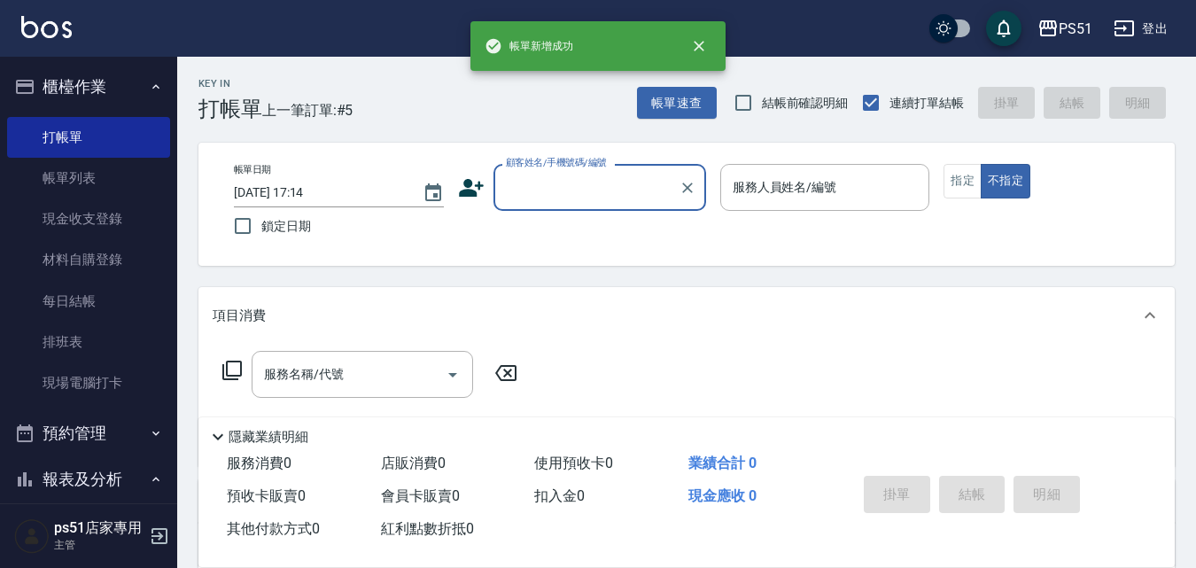
click at [533, 188] on input "顧客姓名/手機號碼/編號" at bounding box center [586, 187] width 170 height 31
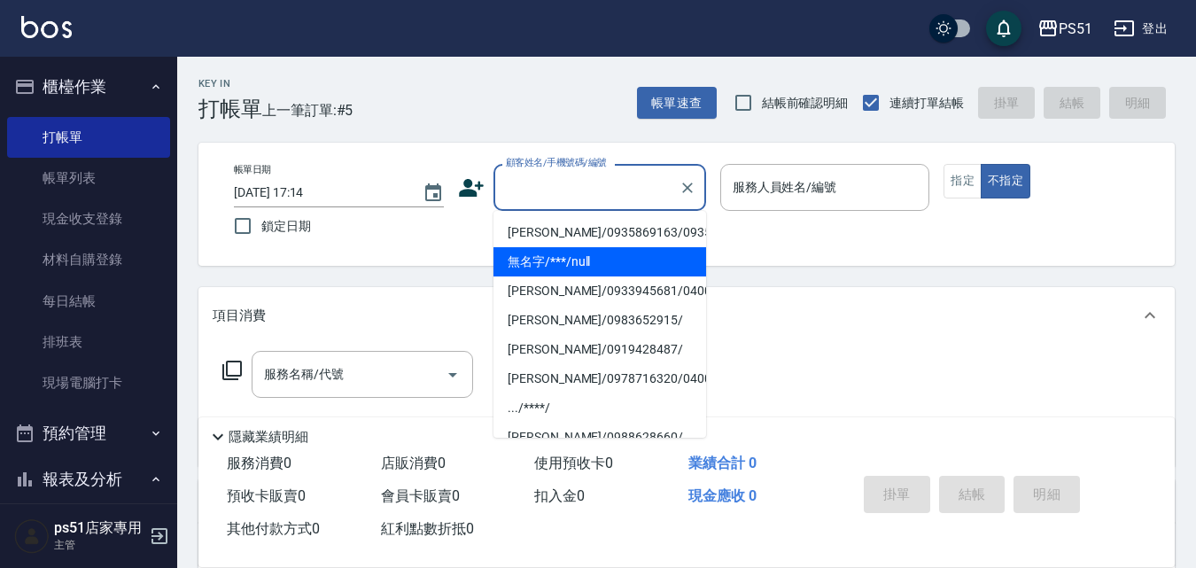
click at [578, 271] on li "無名字/***/null" at bounding box center [599, 261] width 213 height 29
type input "無名字/***/null"
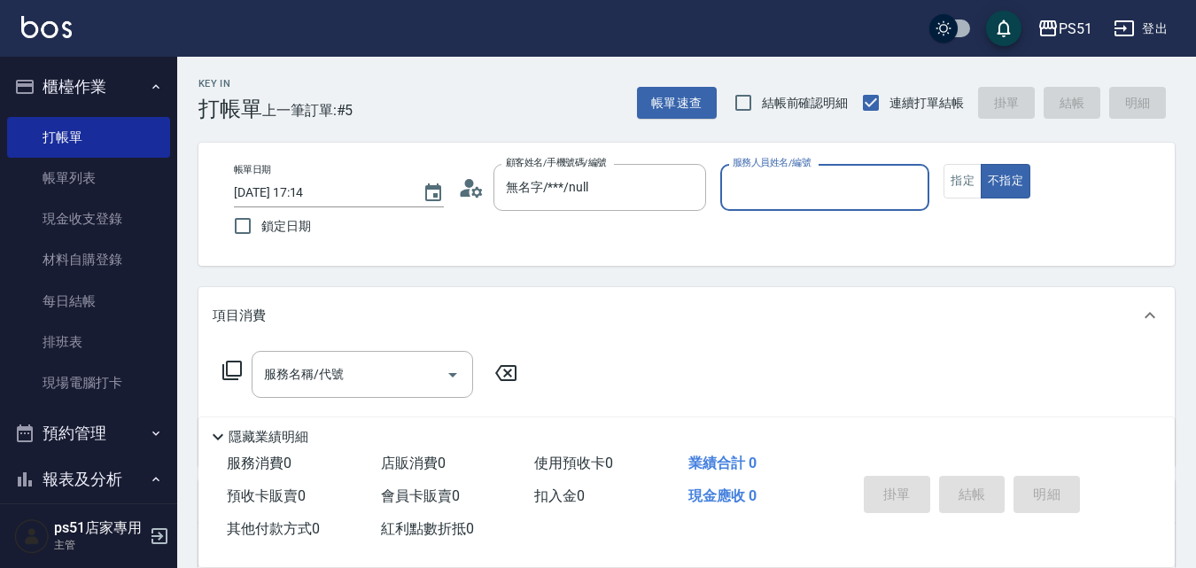
click at [826, 188] on input "服務人員姓名/編號" at bounding box center [825, 187] width 194 height 31
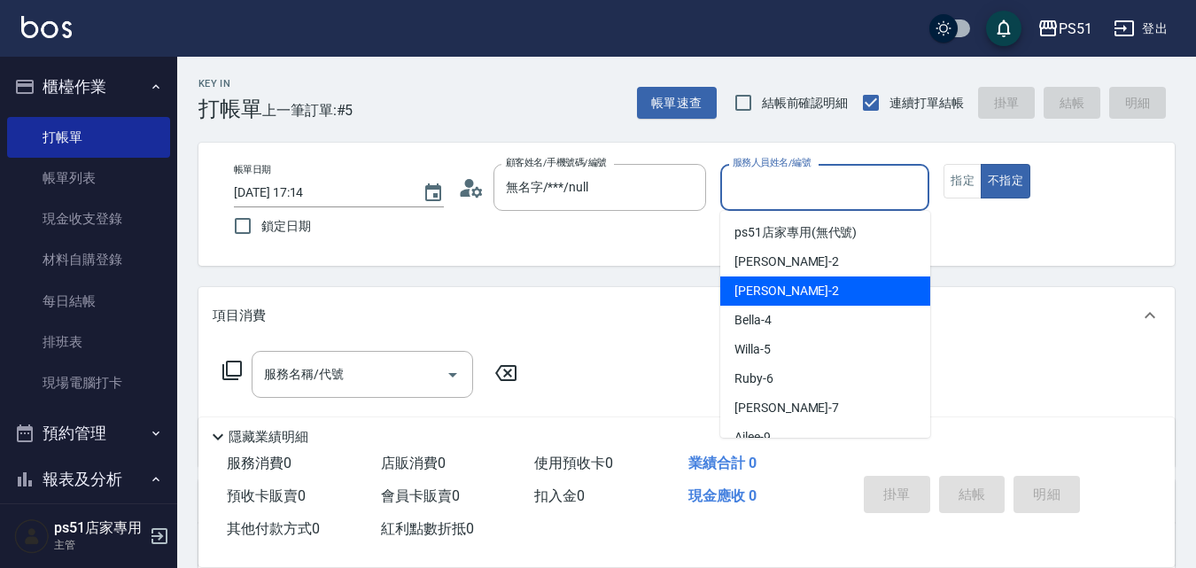
click at [795, 288] on div "[PERSON_NAME] -2" at bounding box center [825, 290] width 210 height 29
type input "[PERSON_NAME]-2"
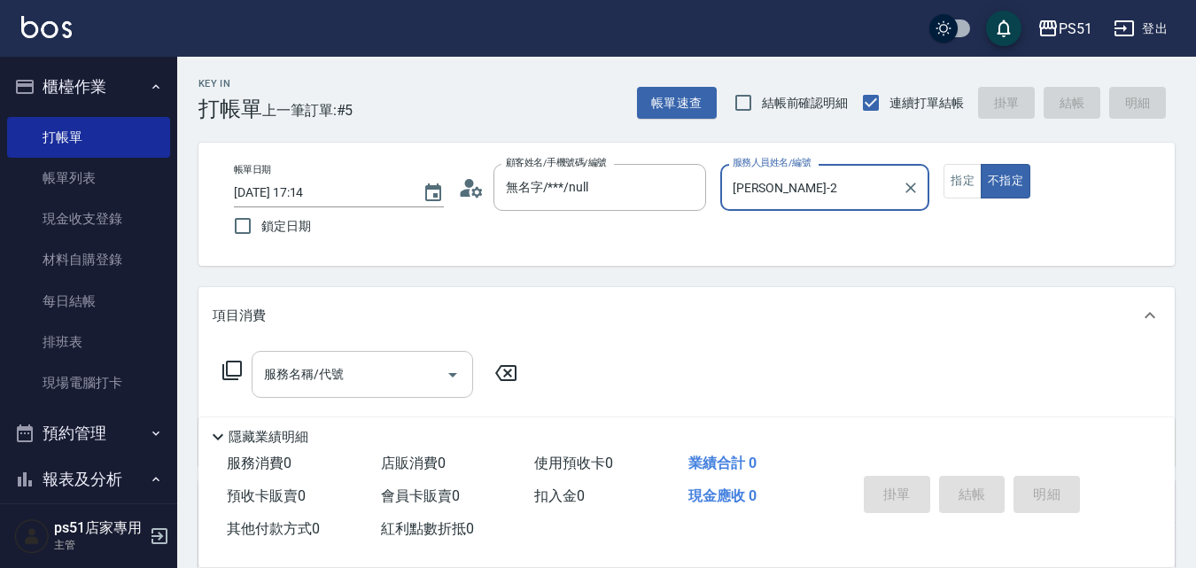
drag, startPoint x: 363, startPoint y: 369, endPoint x: 361, endPoint y: 352, distance: 16.9
click at [361, 368] on input "服務名稱/代號" at bounding box center [349, 374] width 179 height 31
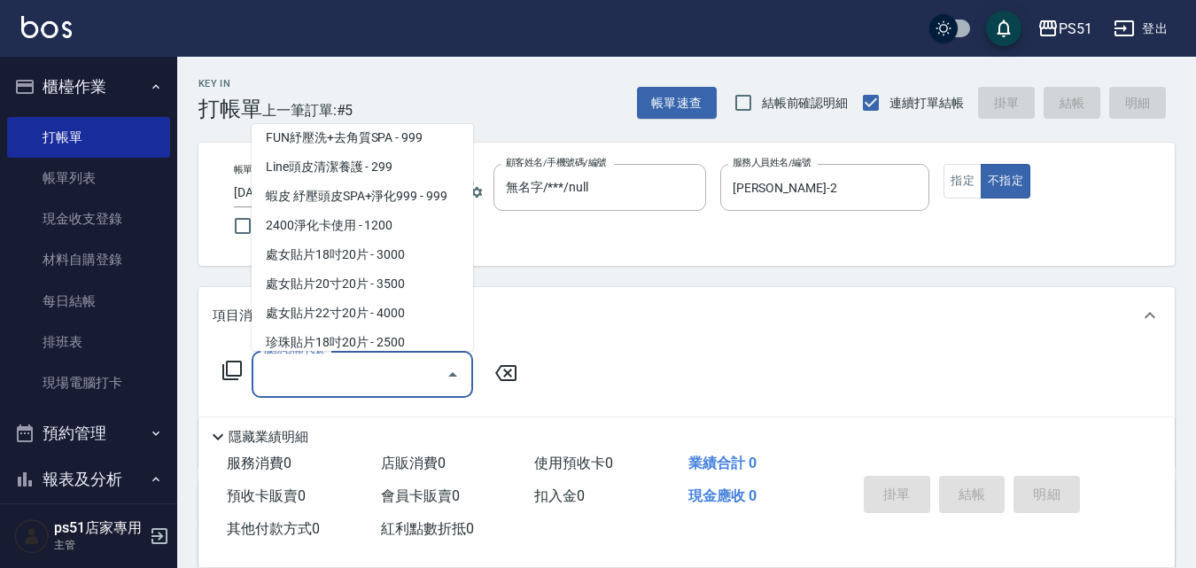
scroll to position [2480, 0]
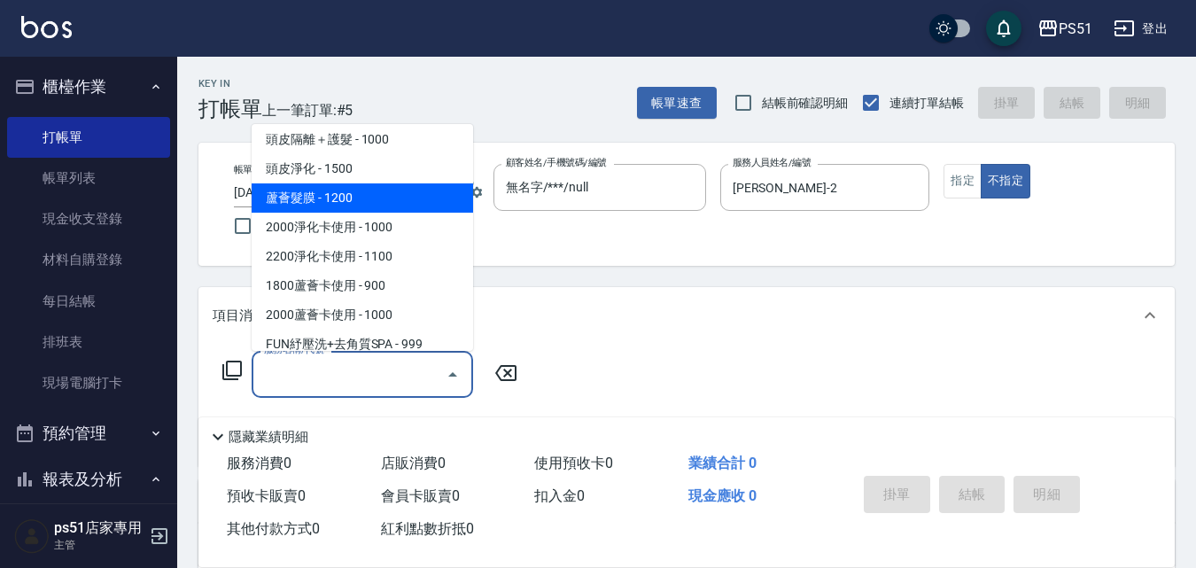
click at [376, 191] on span "蘆薈髮膜 - 1200" at bounding box center [362, 197] width 221 height 29
type input "蘆薈髮膜(602)"
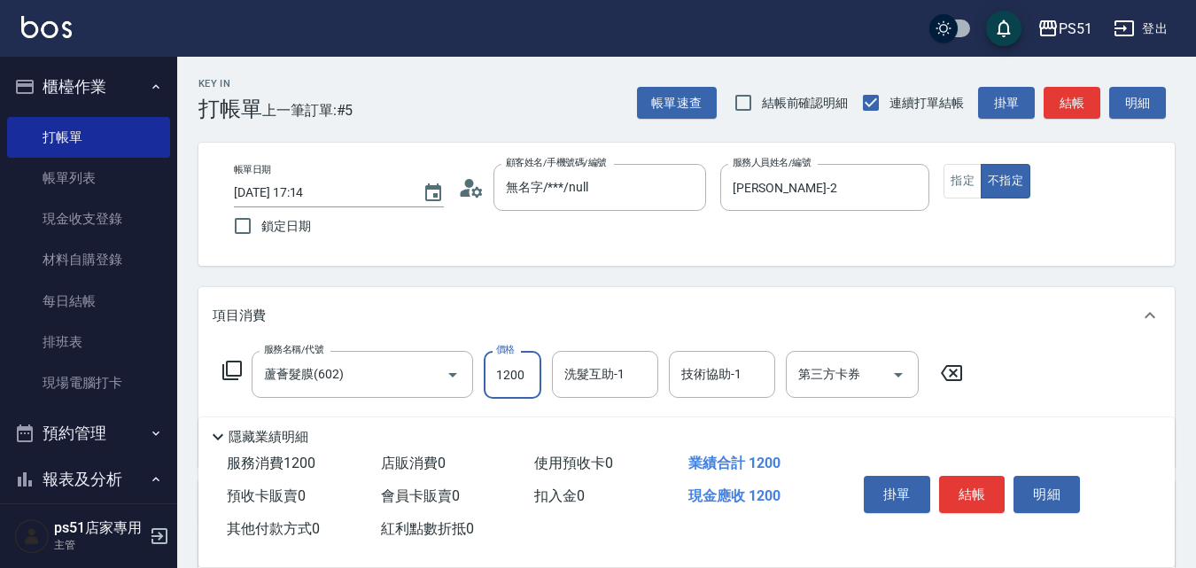
click at [537, 377] on input "1200" at bounding box center [513, 375] width 58 height 48
type input "1500"
click at [975, 492] on button "結帳" at bounding box center [972, 494] width 66 height 37
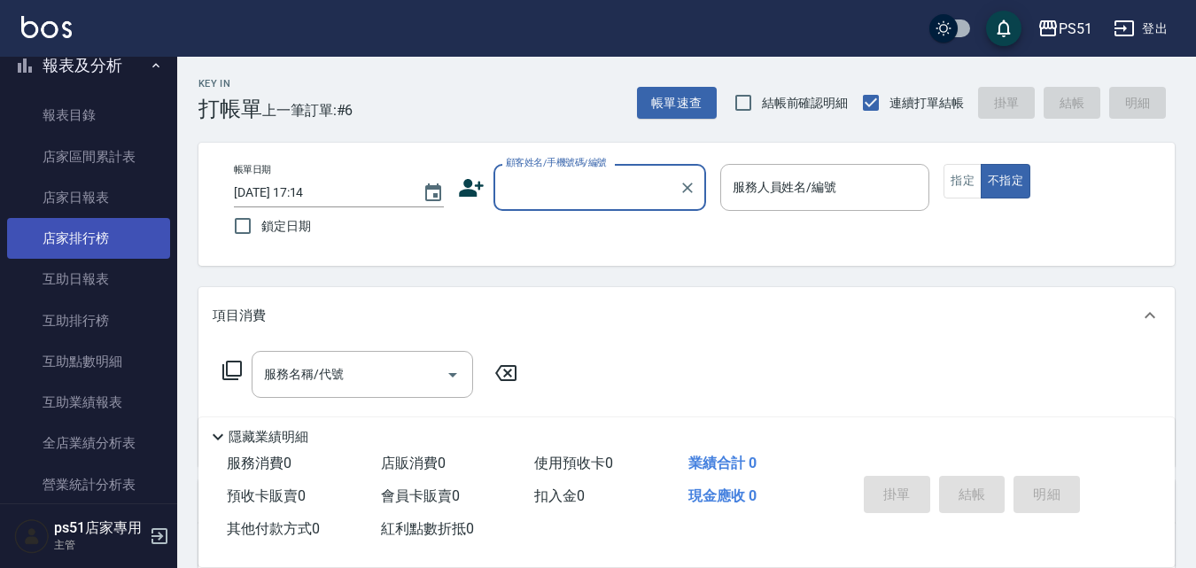
scroll to position [620, 0]
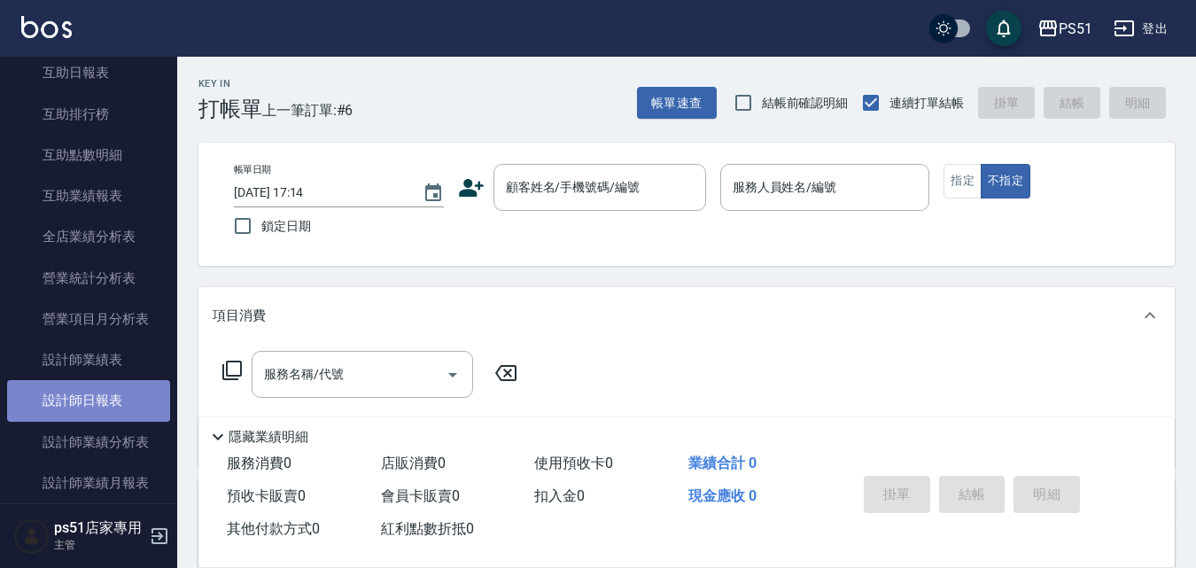
click at [116, 384] on link "設計師日報表" at bounding box center [88, 400] width 163 height 41
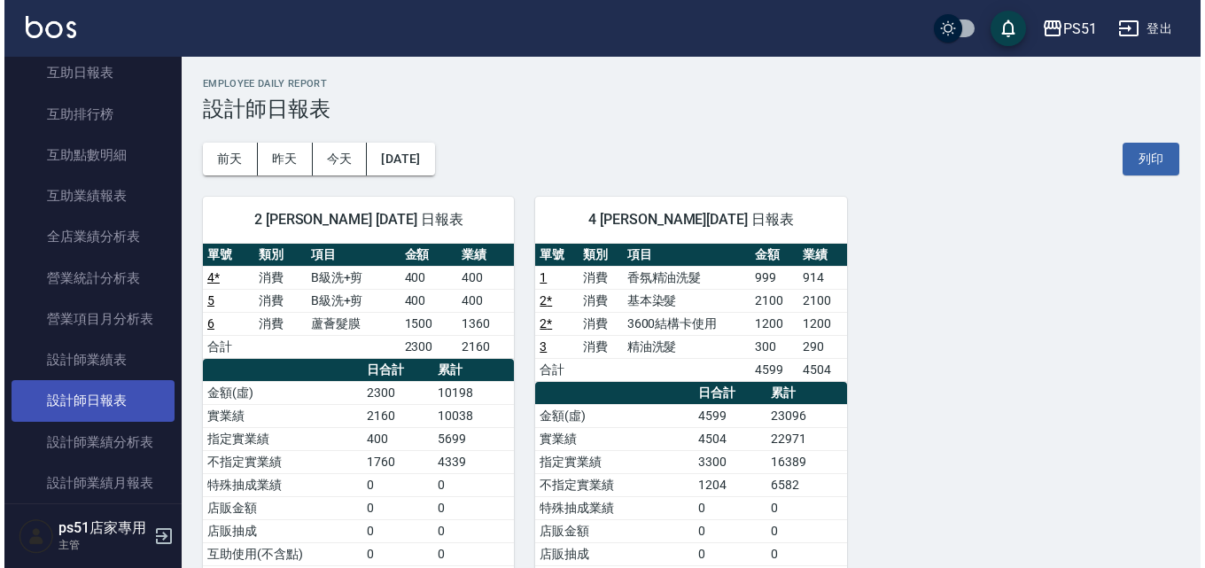
scroll to position [827, 0]
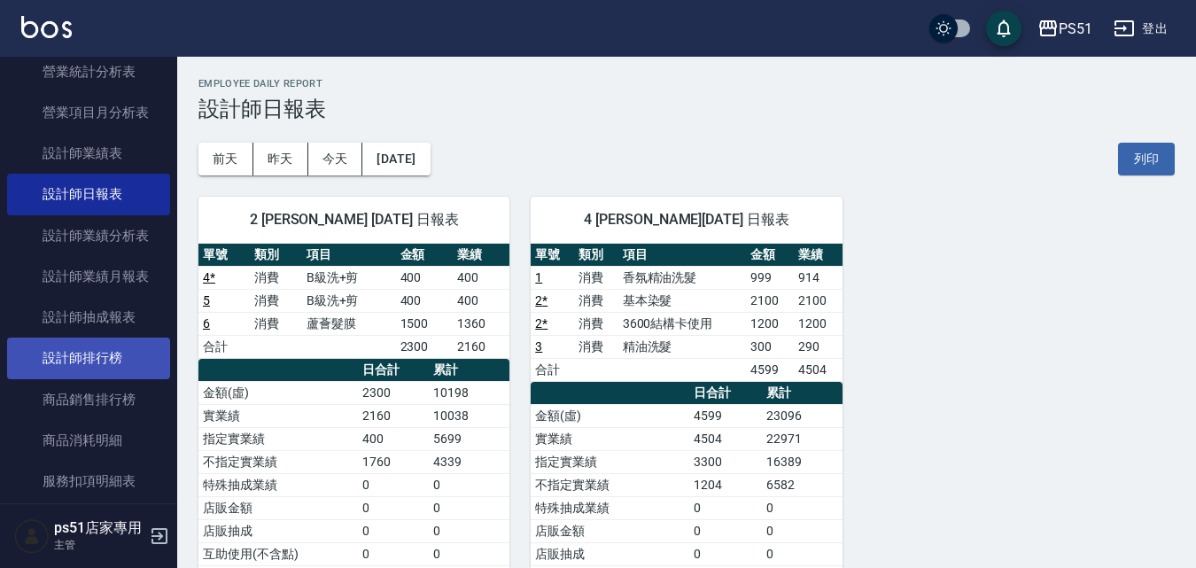
click at [131, 345] on link "設計師排行榜" at bounding box center [88, 358] width 163 height 41
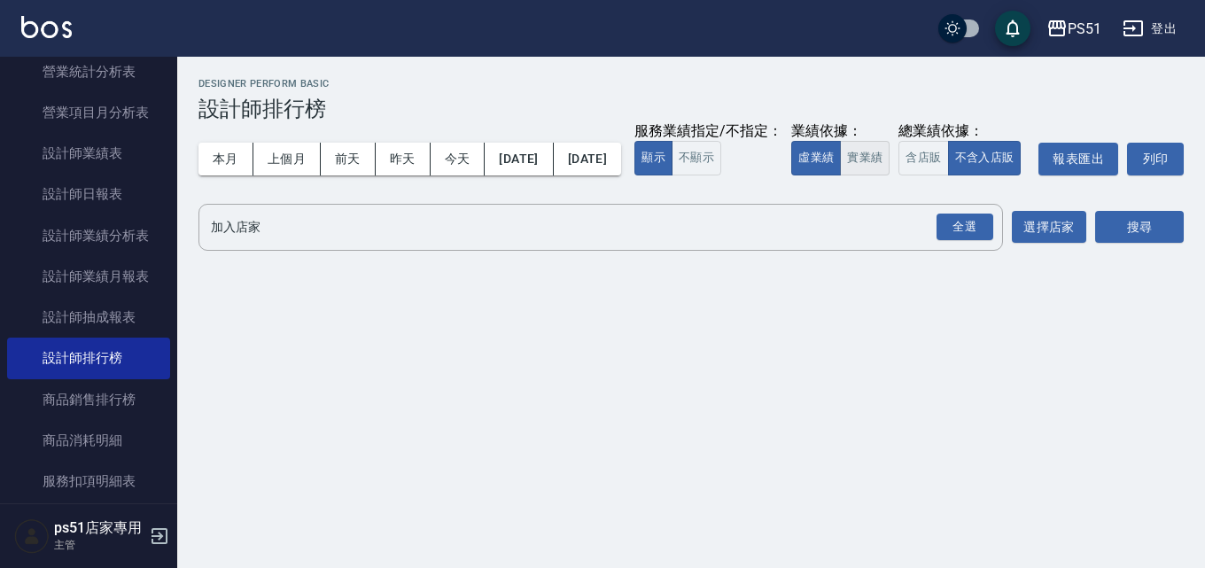
click at [840, 175] on button "實業績" at bounding box center [865, 158] width 50 height 35
click at [955, 241] on div "全選" at bounding box center [964, 226] width 57 height 27
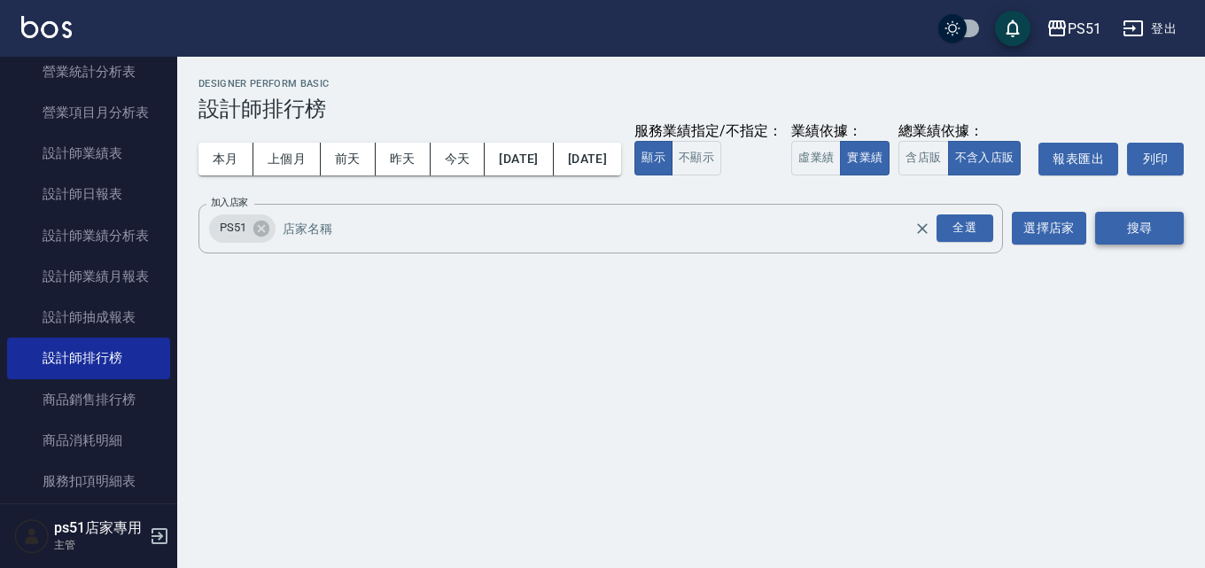
click at [1141, 244] on button "搜尋" at bounding box center [1139, 228] width 89 height 33
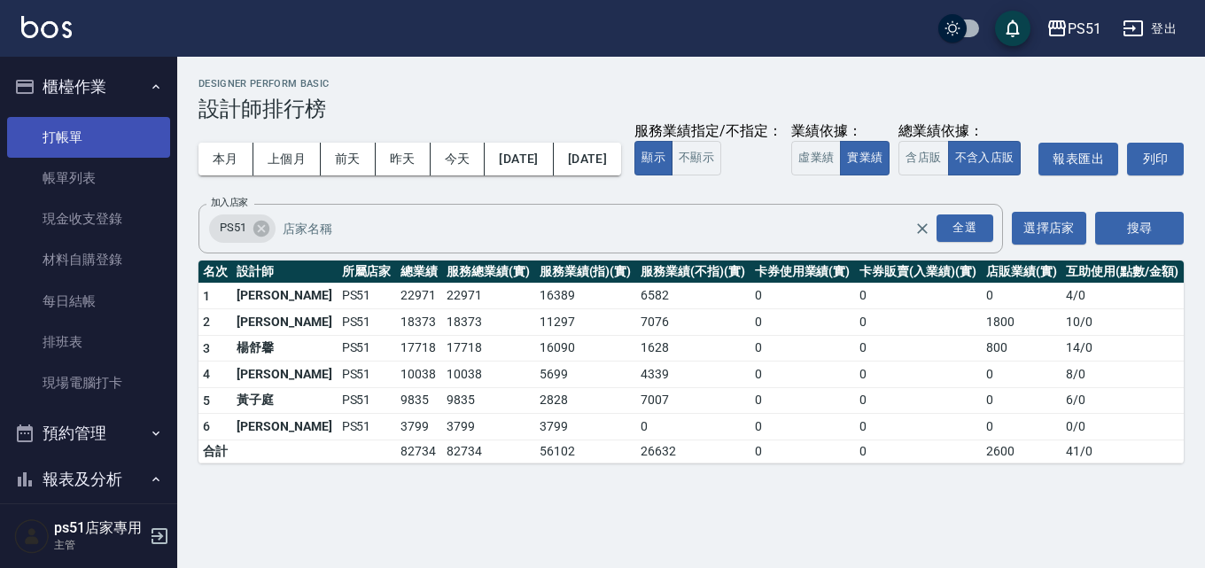
click at [133, 128] on link "打帳單" at bounding box center [88, 137] width 163 height 41
